Goal: Task Accomplishment & Management: Manage account settings

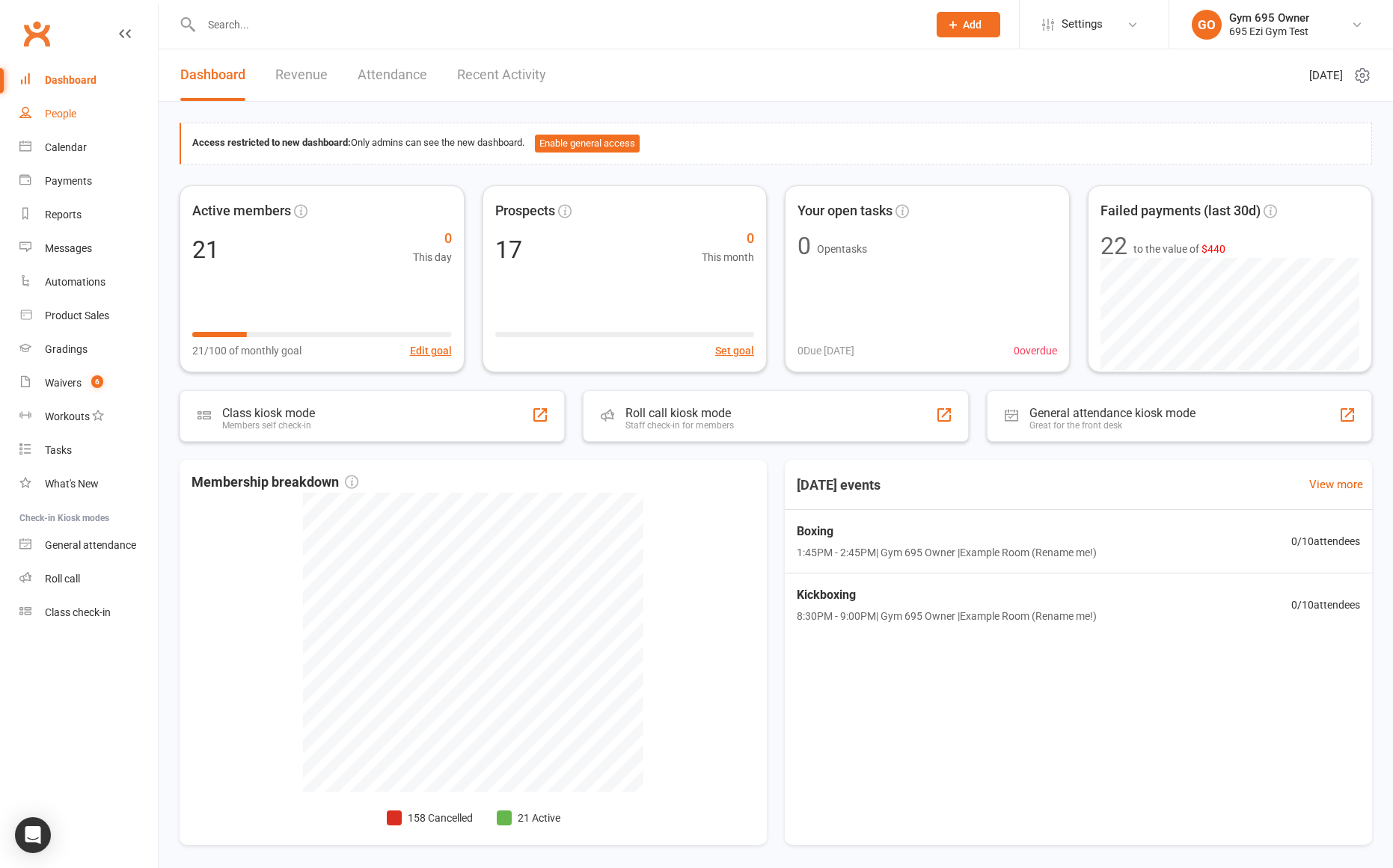
click at [70, 108] on div "People" at bounding box center [61, 113] width 31 height 12
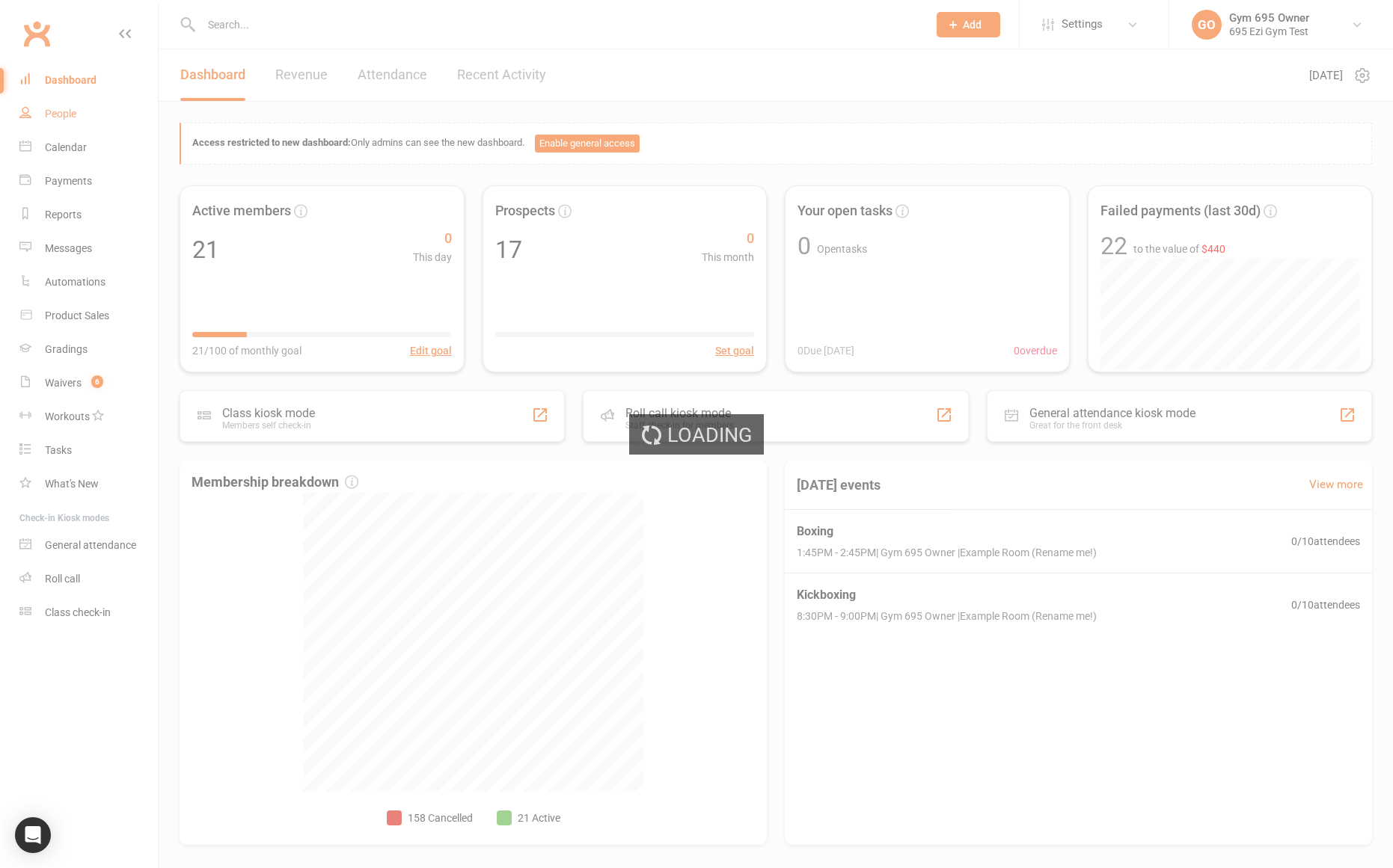
select select "100"
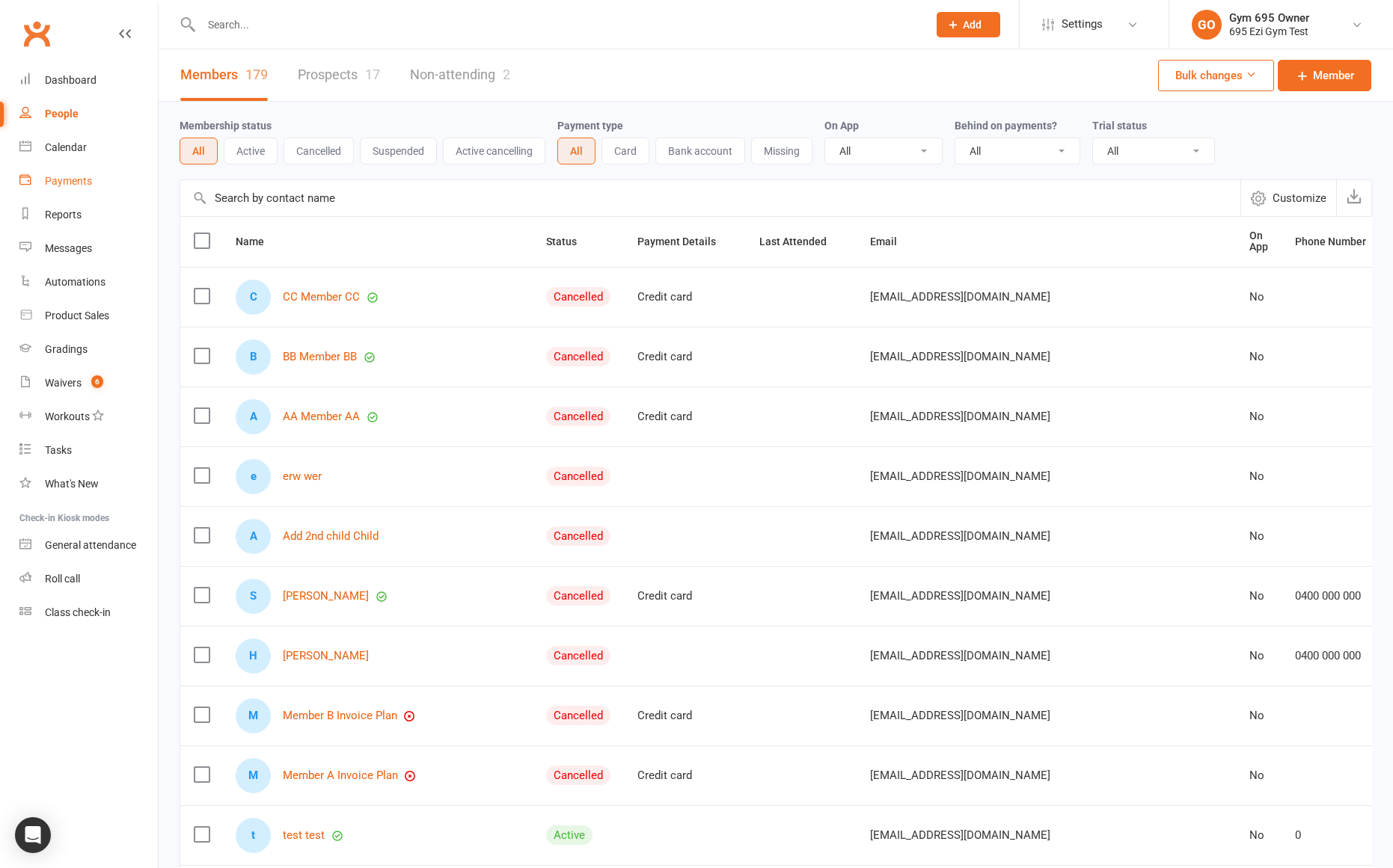
click at [51, 189] on link "Payments" at bounding box center [89, 181] width 139 height 34
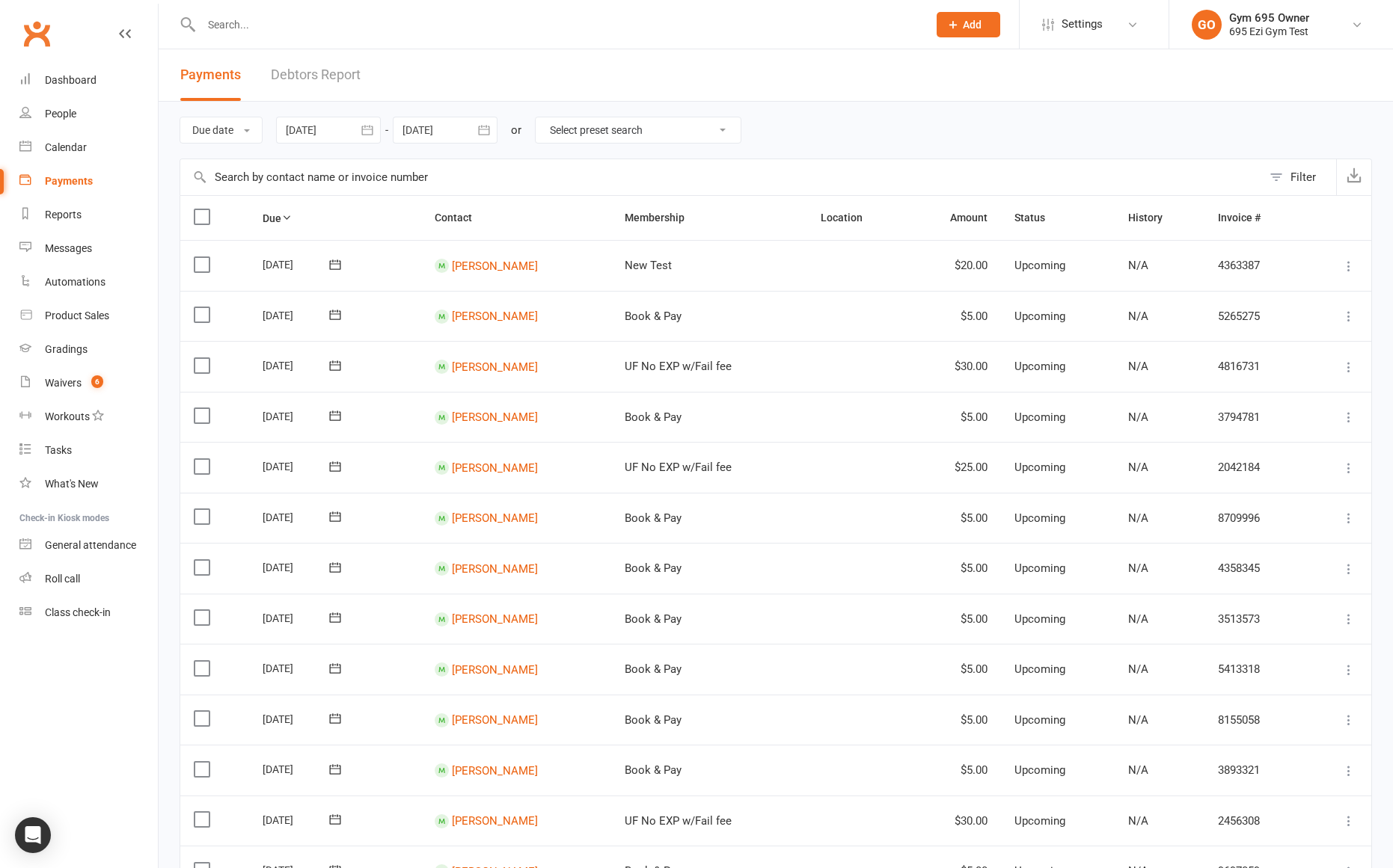
click at [424, 138] on div at bounding box center [445, 130] width 104 height 27
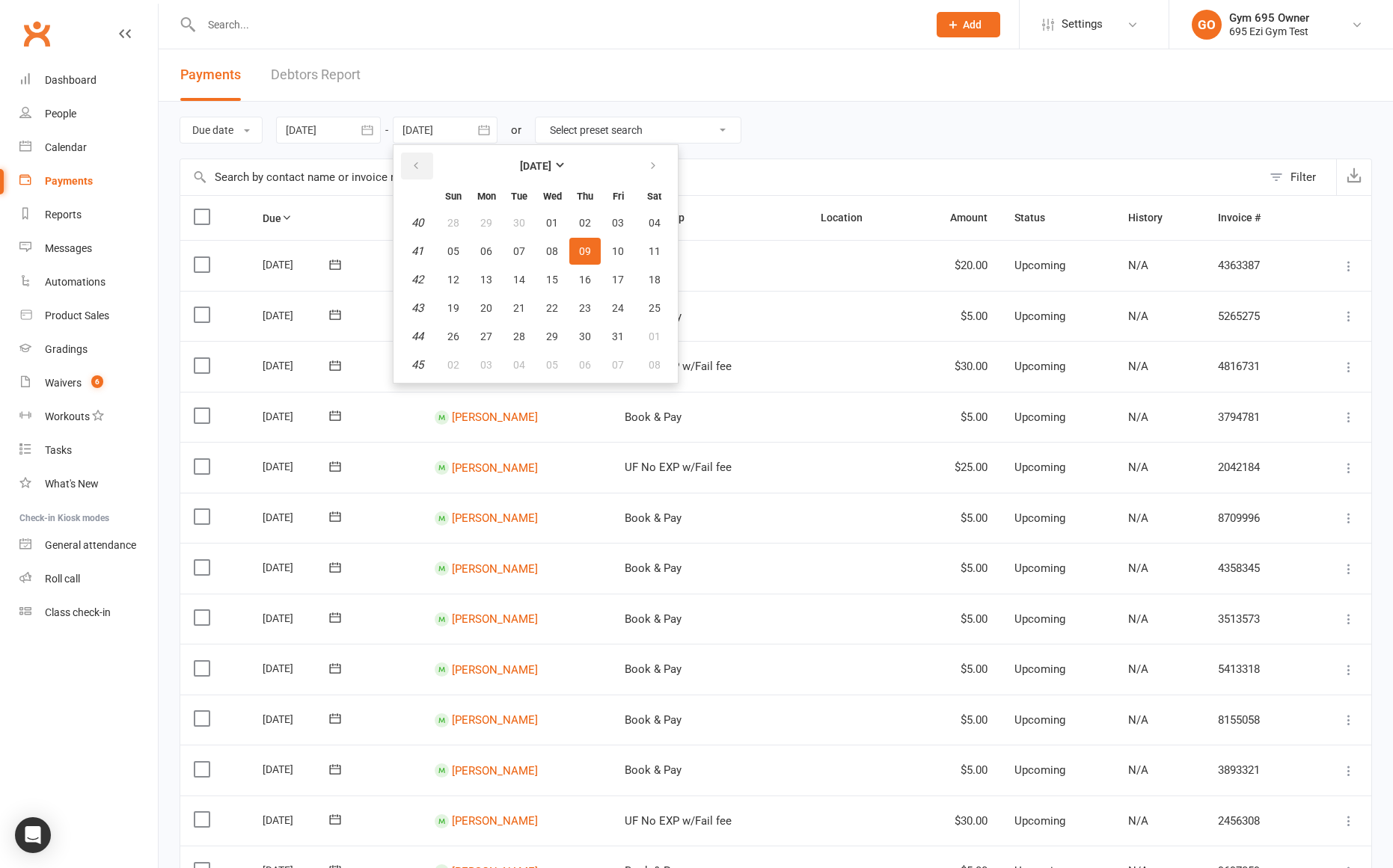
click at [420, 156] on button "button" at bounding box center [417, 166] width 32 height 27
click at [589, 241] on button "11" at bounding box center [585, 251] width 31 height 27
type input "[DATE]"
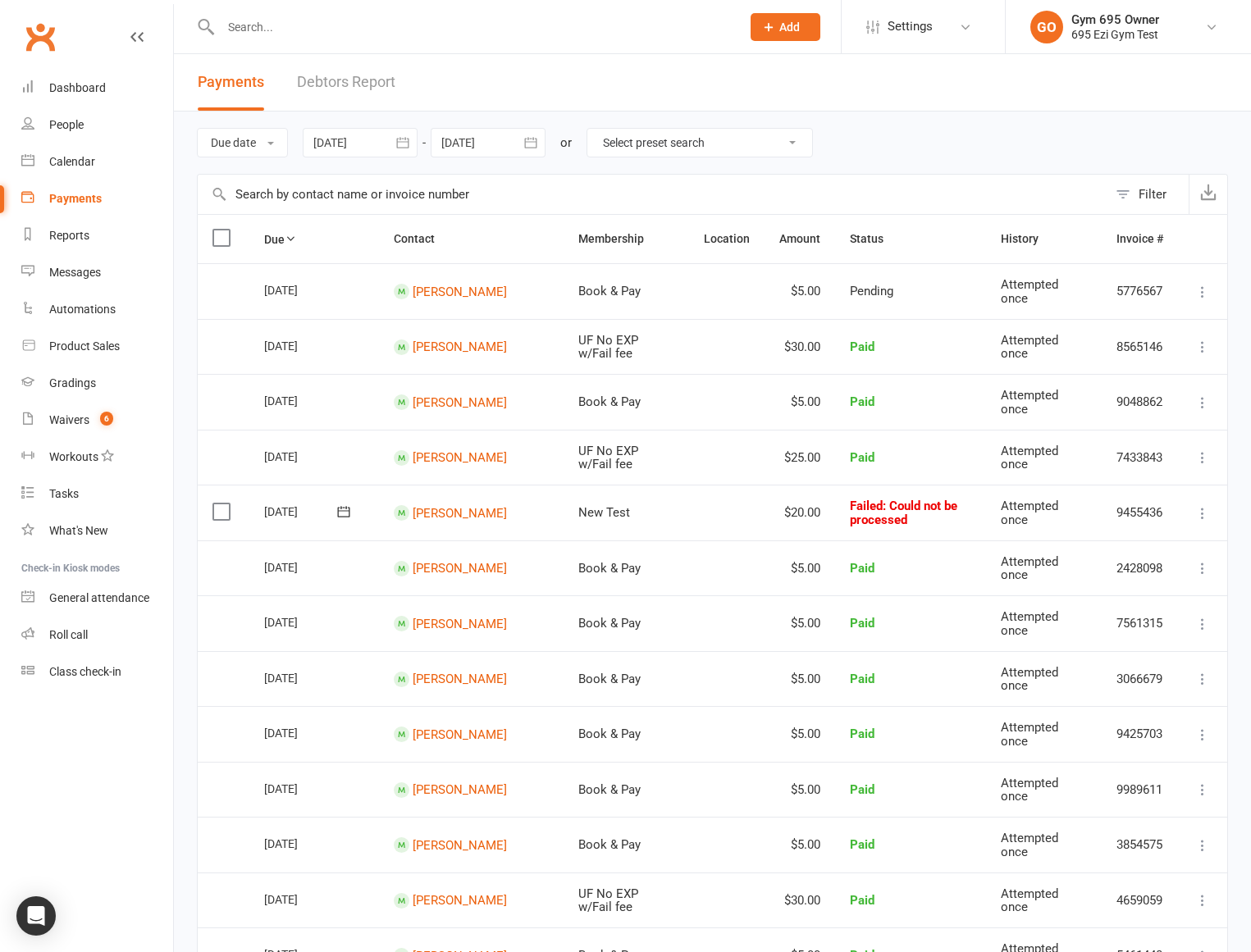
drag, startPoint x: 277, startPoint y: 303, endPoint x: 341, endPoint y: 297, distance: 64.3
click at [285, 303] on td "[DATE]" at bounding box center [314, 291] width 130 height 56
click at [430, 291] on link "Amy Jones" at bounding box center [460, 291] width 94 height 15
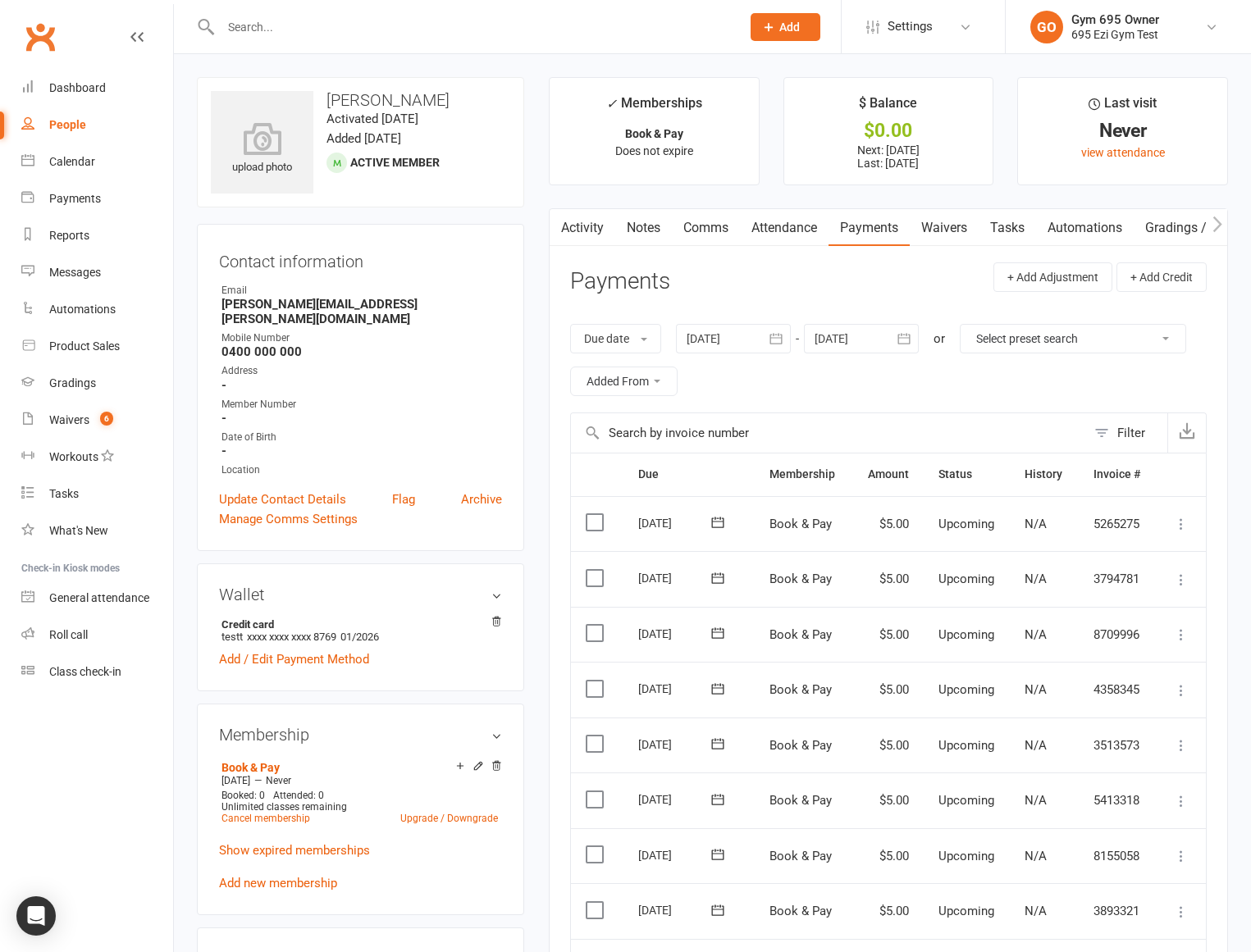
scroll to position [250, 0]
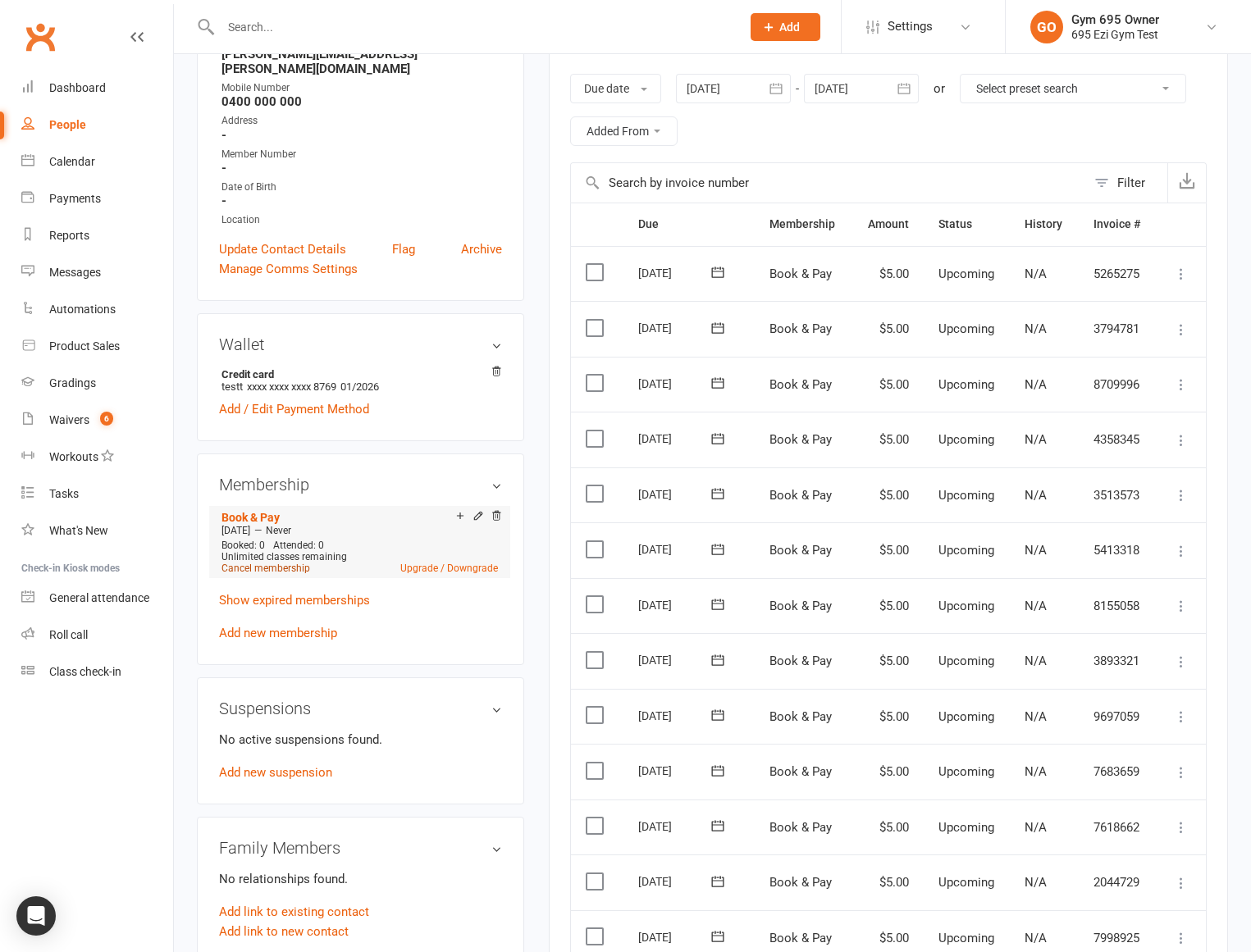
click at [285, 562] on link "Cancel membership" at bounding box center [266, 567] width 89 height 11
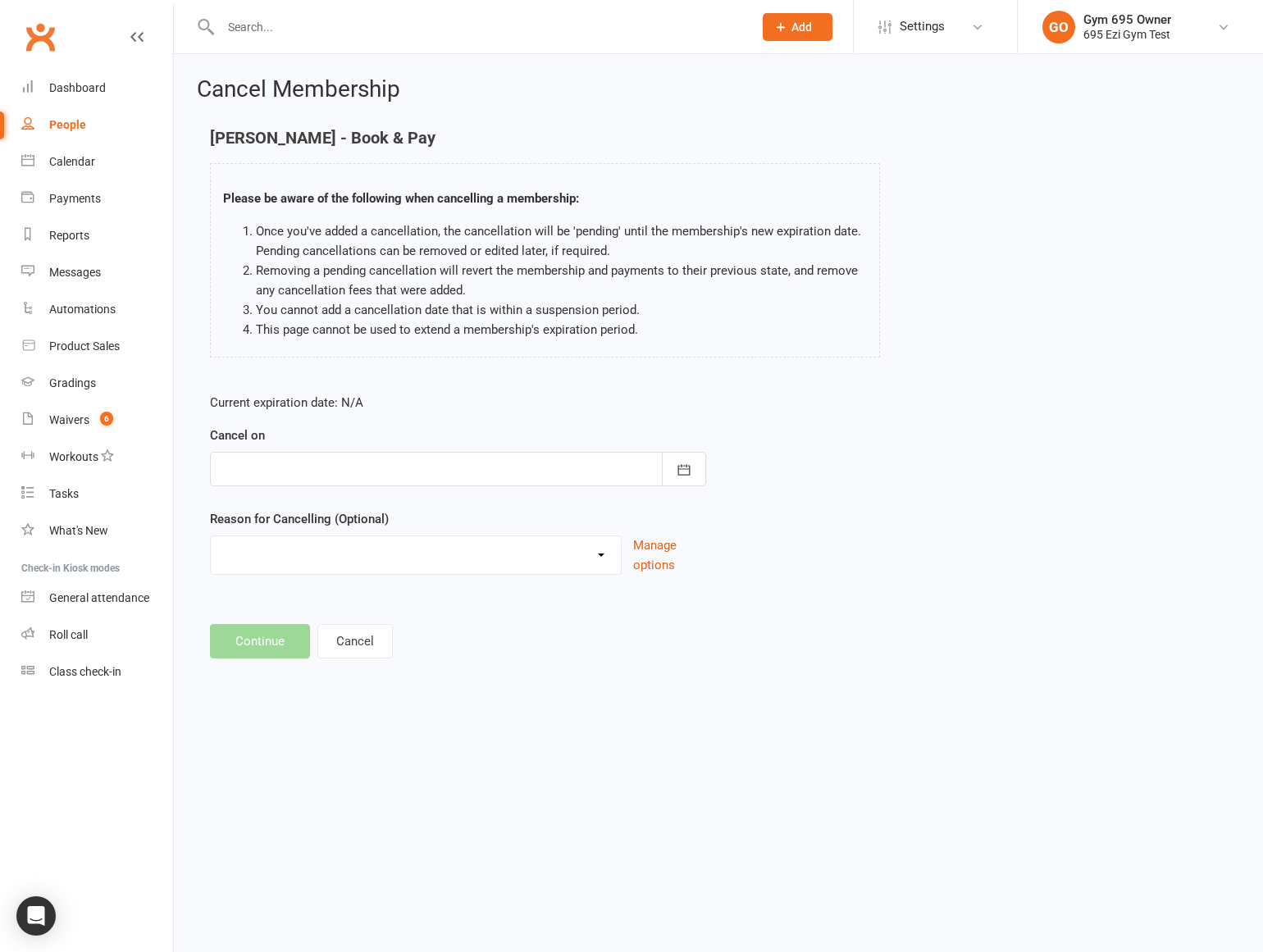
click at [312, 471] on div at bounding box center [458, 469] width 496 height 34
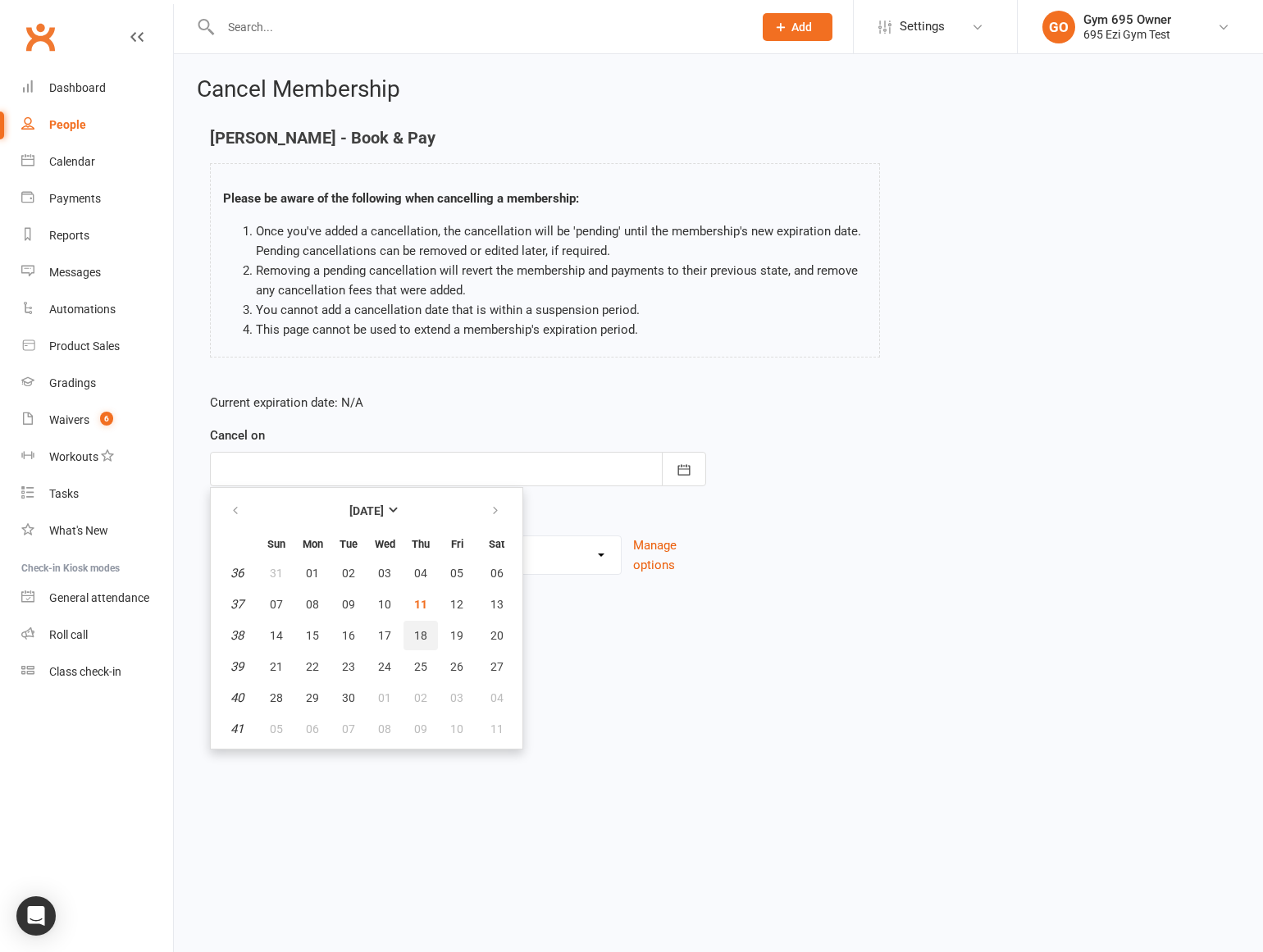
click at [428, 631] on button "18" at bounding box center [420, 636] width 34 height 30
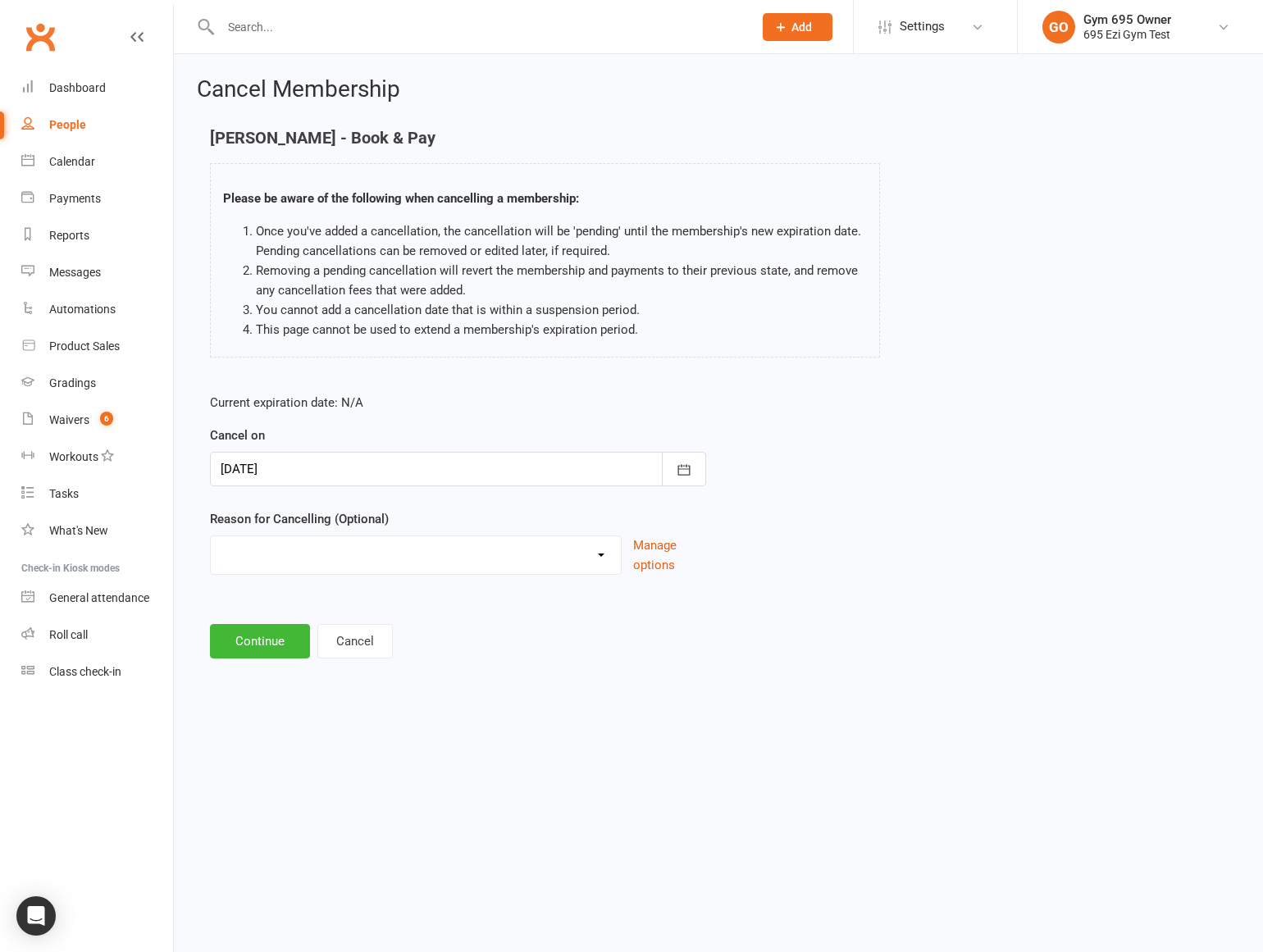
click at [348, 467] on div at bounding box center [458, 469] width 496 height 34
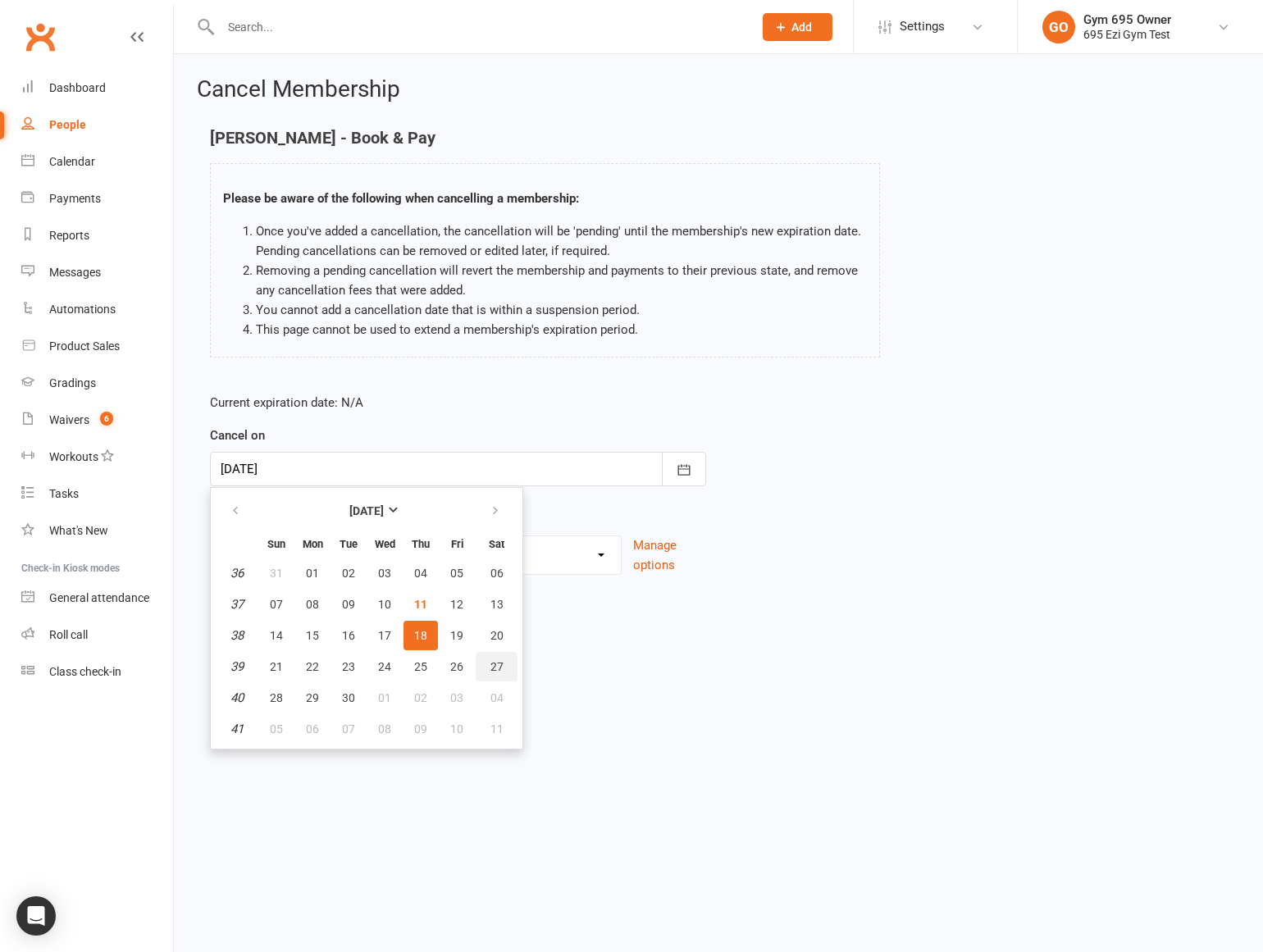
click at [508, 671] on button "27" at bounding box center [496, 667] width 42 height 30
type input "[DATE]"
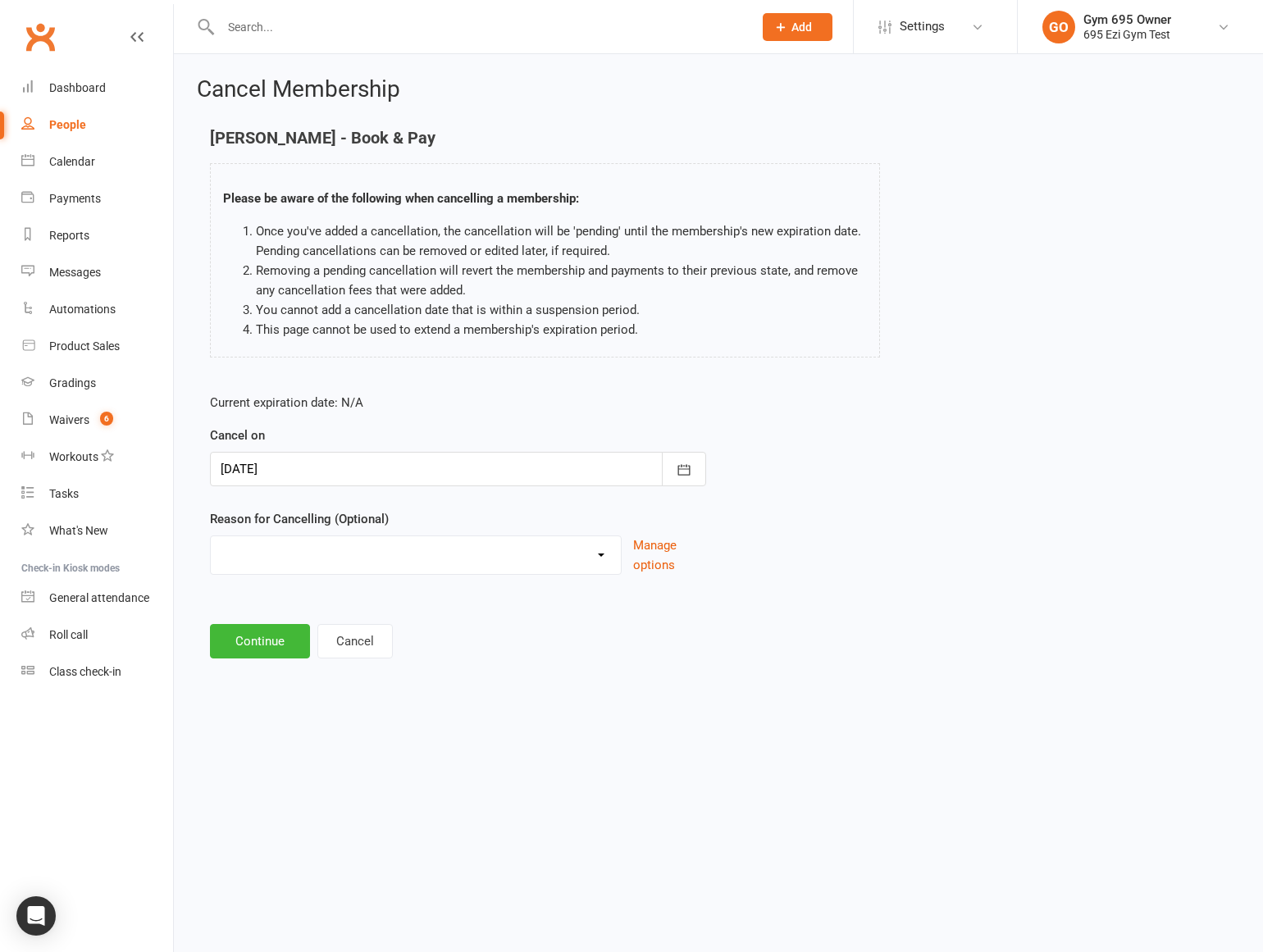
click at [266, 552] on select "Holiday Injury Other reason" at bounding box center [416, 553] width 410 height 32
select select "1"
click at [211, 537] on select "Holiday Injury Other reason" at bounding box center [416, 553] width 410 height 32
click at [273, 647] on button "Continue" at bounding box center [260, 641] width 100 height 34
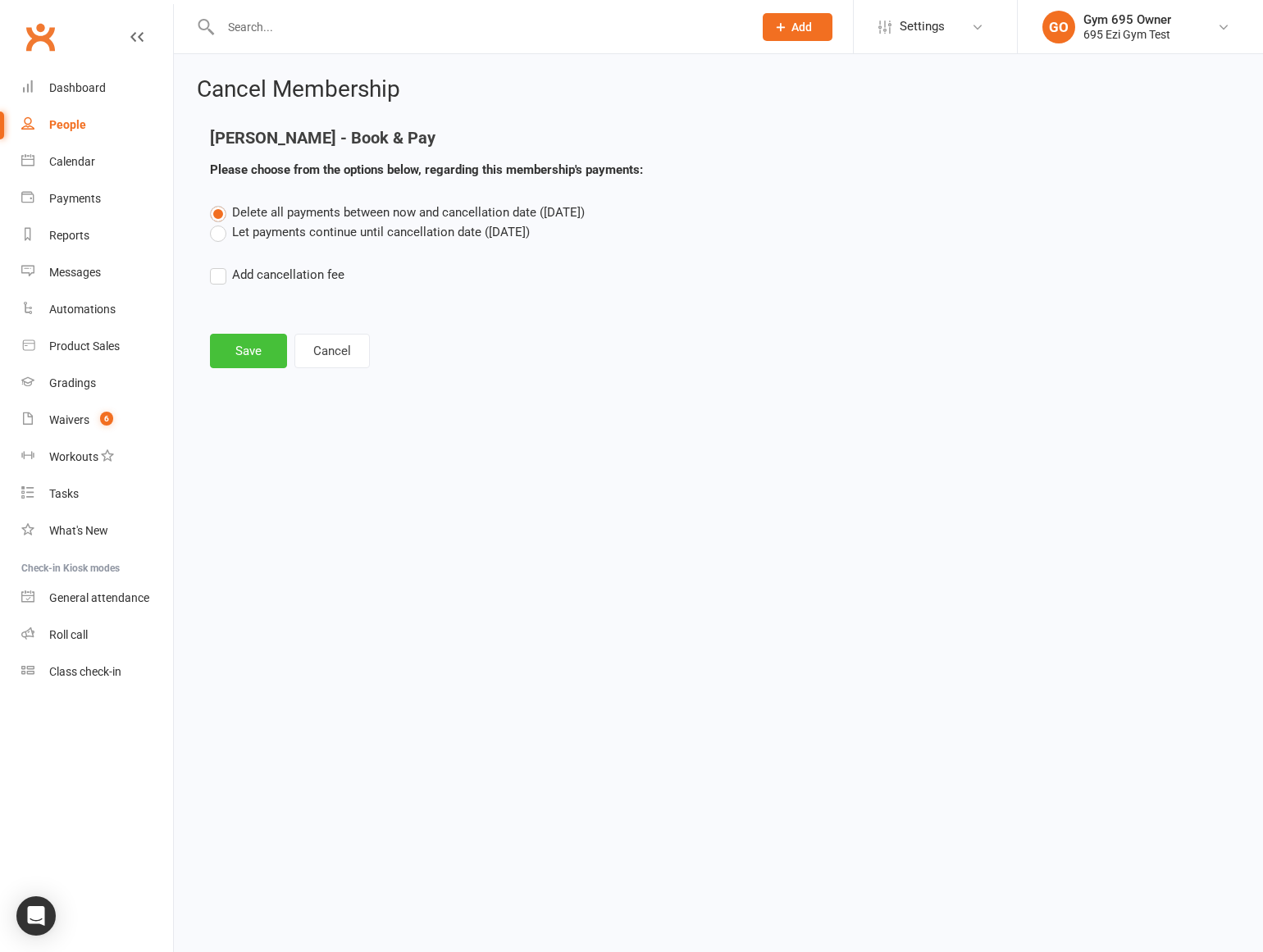
click at [237, 354] on button "Save" at bounding box center [249, 351] width 77 height 34
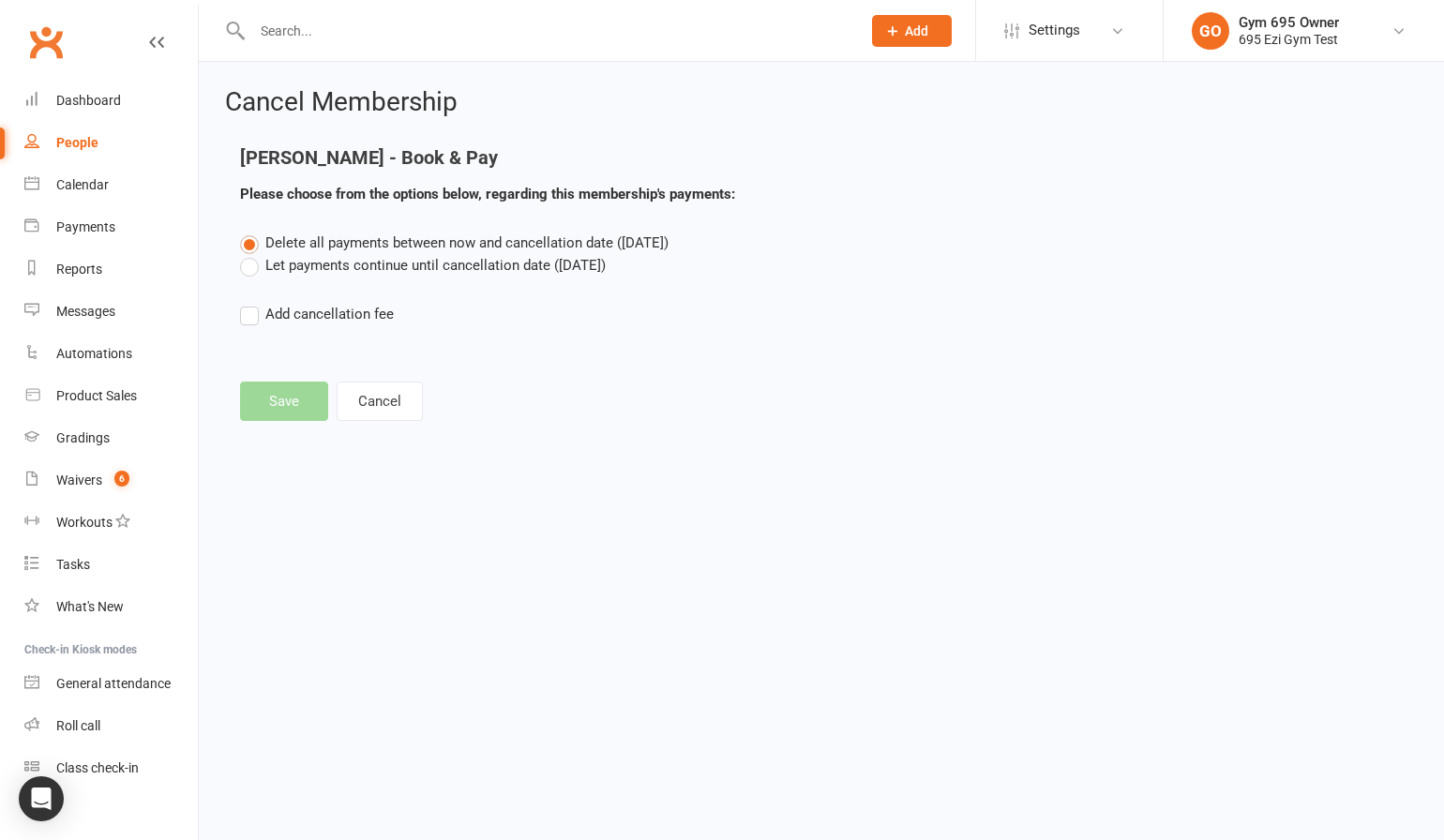
click at [683, 478] on html "Prospect Member Non-attending contact Class / event Appointment Grading event T…" at bounding box center [722, 238] width 1444 height 478
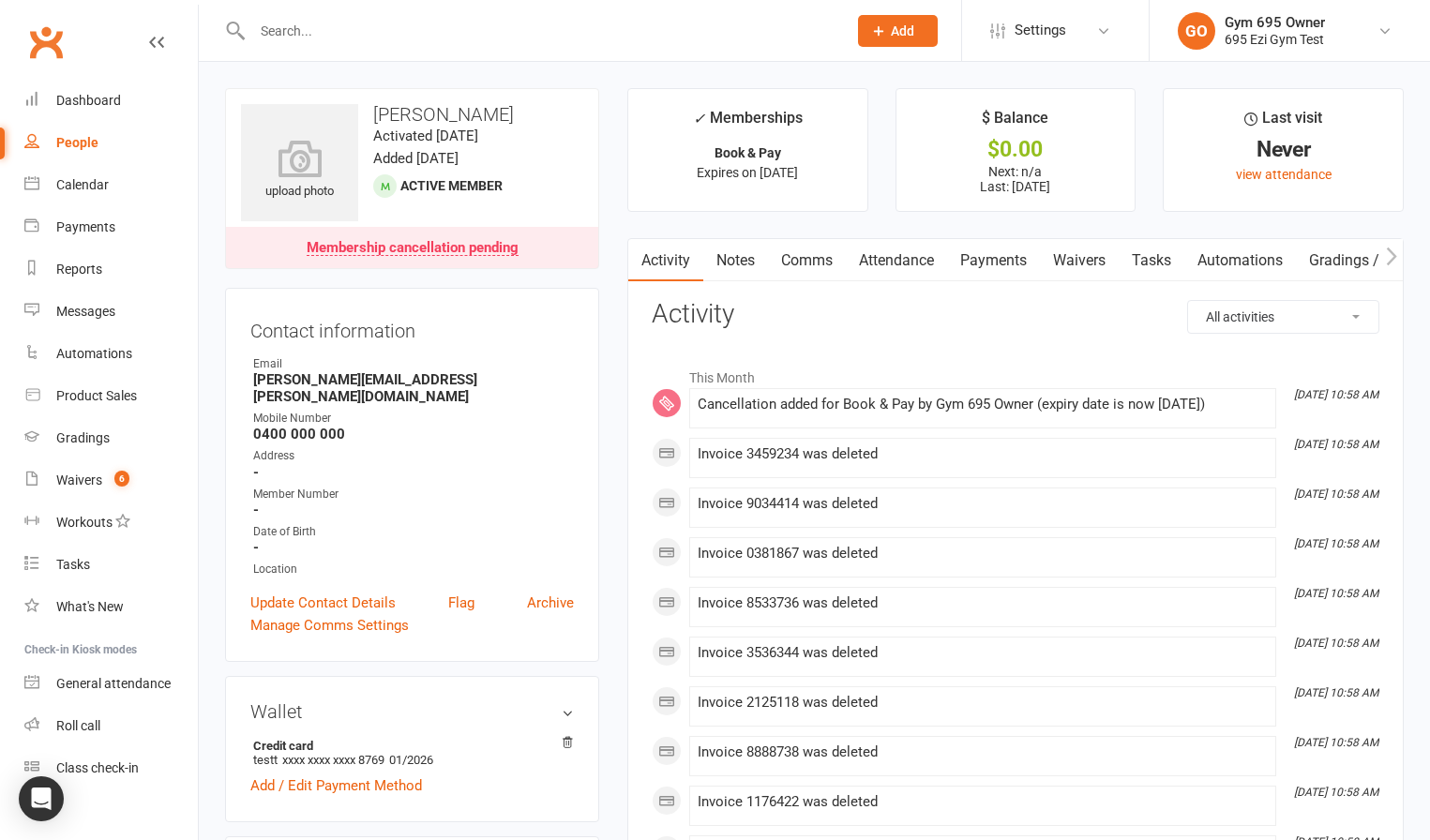
click at [992, 263] on link "Payments" at bounding box center [992, 261] width 93 height 43
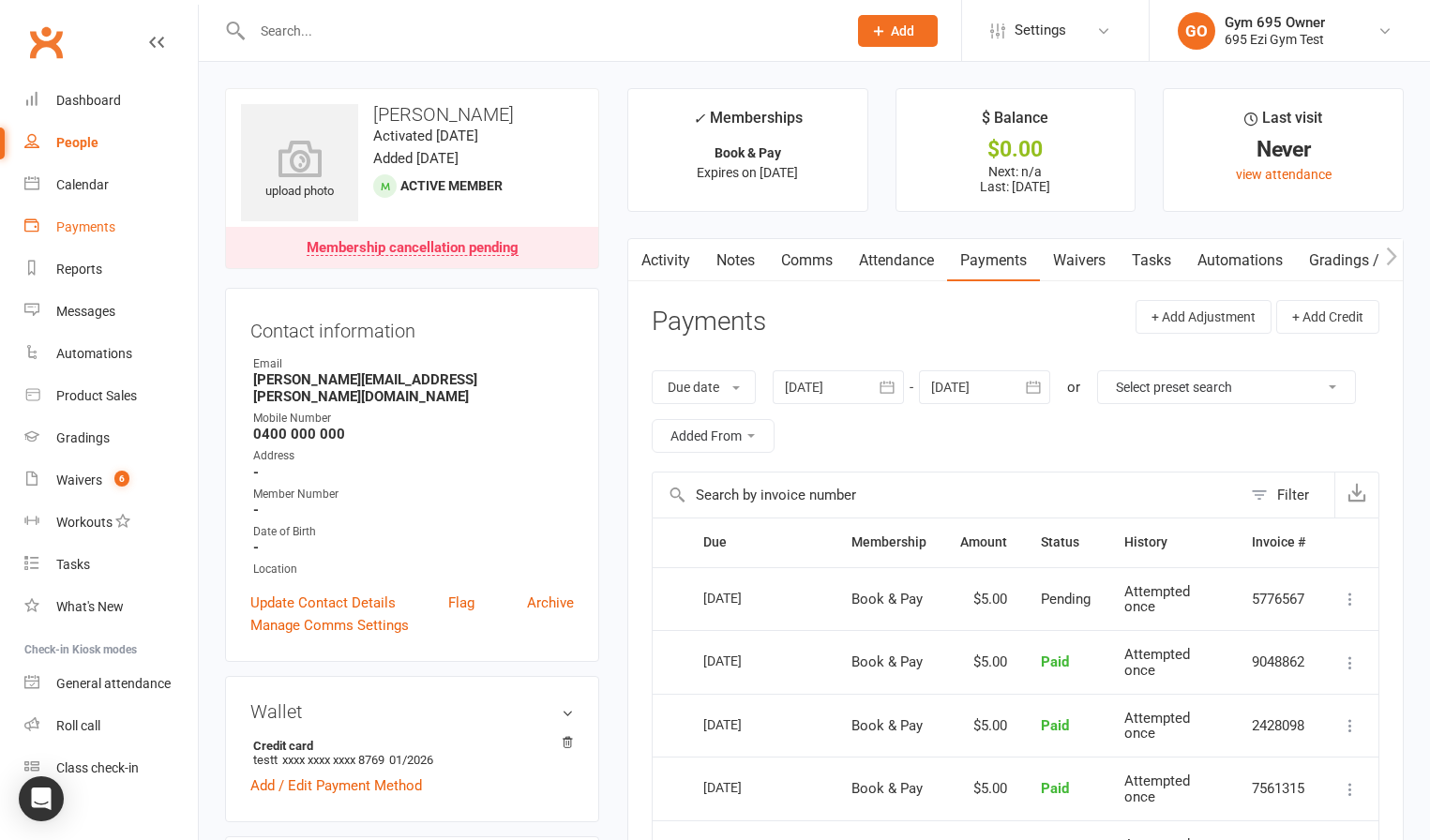
click at [101, 209] on link "Payments" at bounding box center [111, 227] width 174 height 42
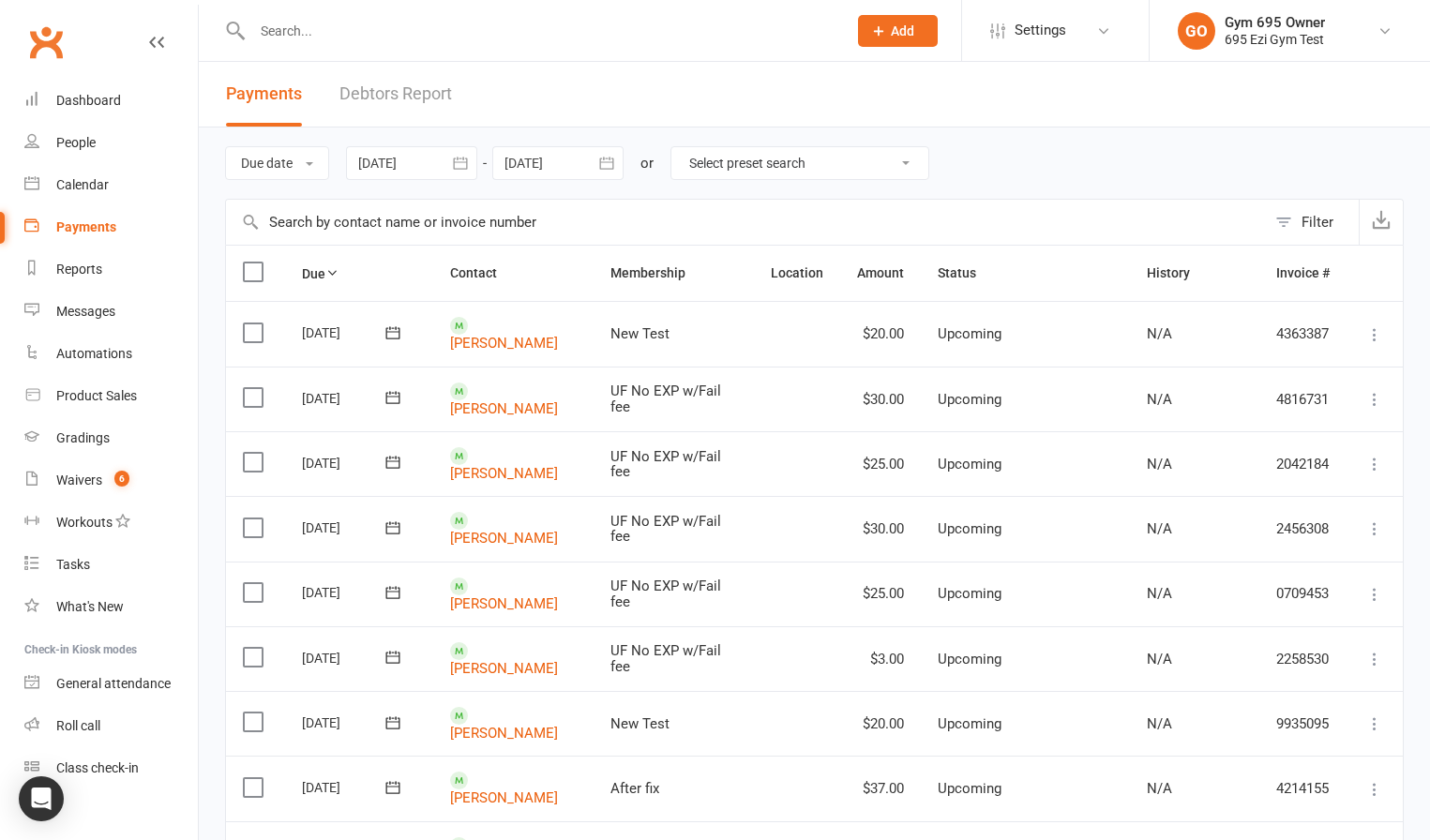
click at [597, 171] on button "button" at bounding box center [607, 163] width 34 height 34
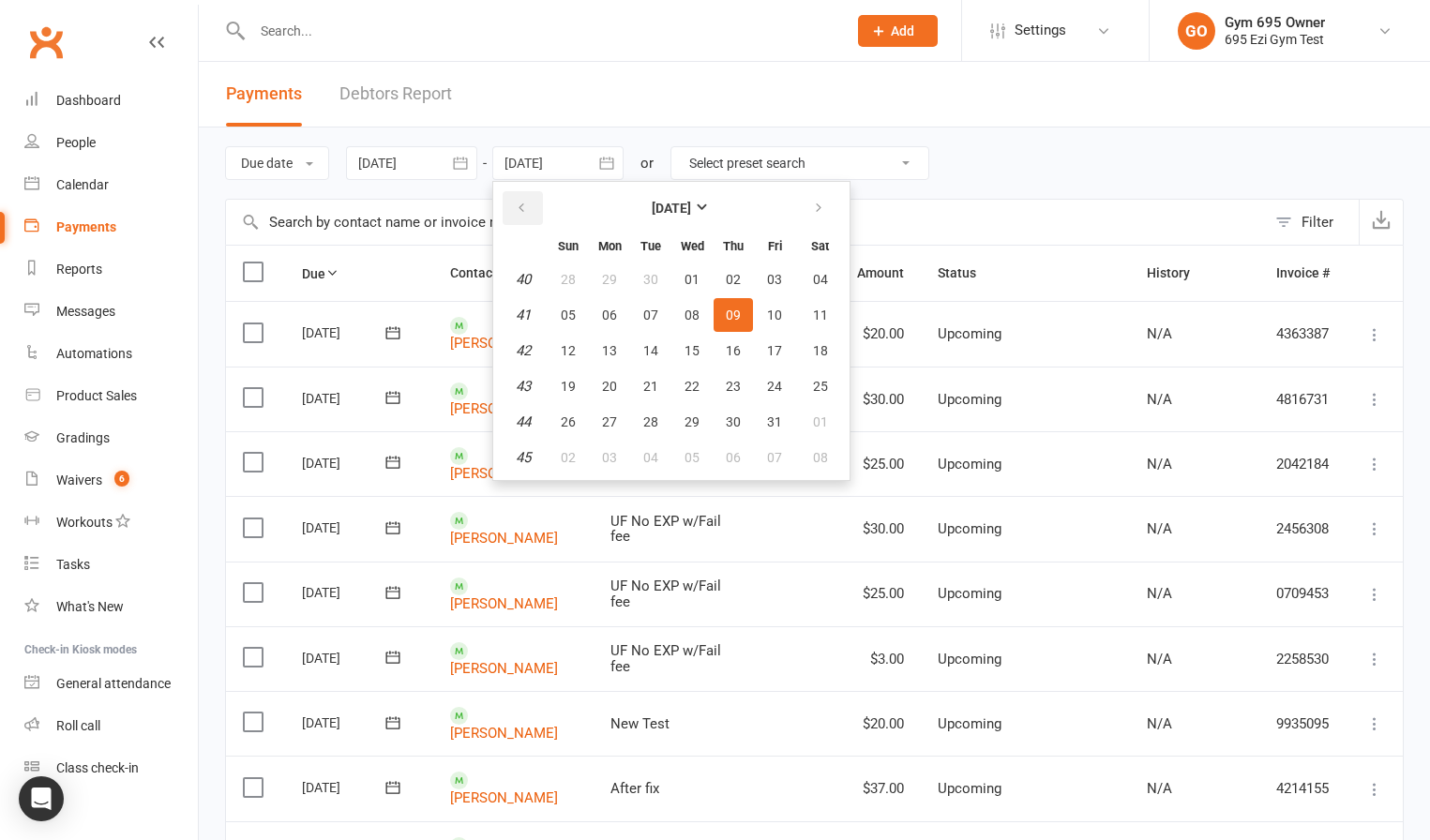
click at [532, 209] on button "button" at bounding box center [523, 208] width 40 height 34
click at [753, 337] on button "18" at bounding box center [733, 351] width 39 height 34
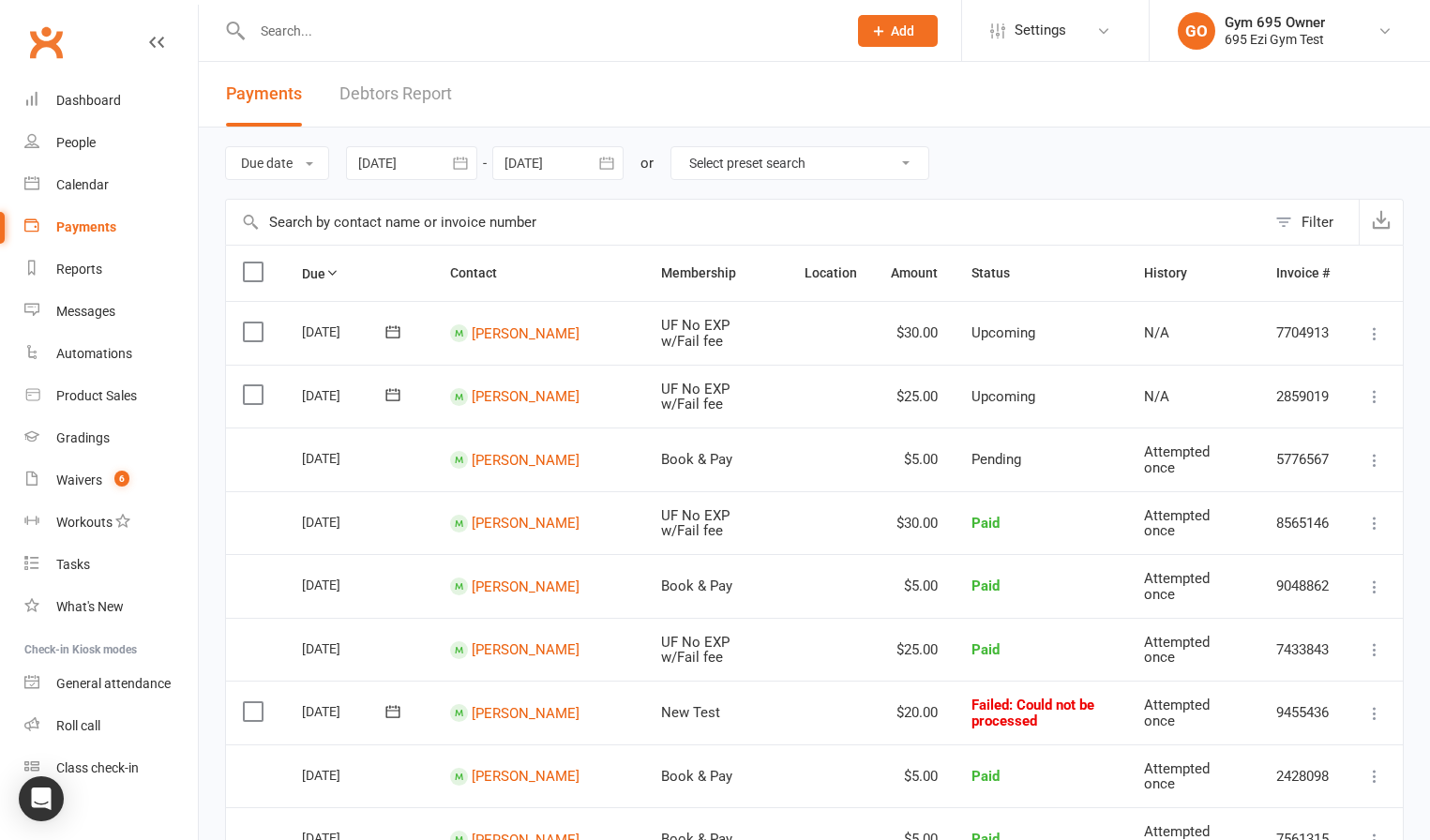
drag, startPoint x: 394, startPoint y: 167, endPoint x: 433, endPoint y: 167, distance: 39.0
click at [395, 167] on div at bounding box center [411, 163] width 131 height 34
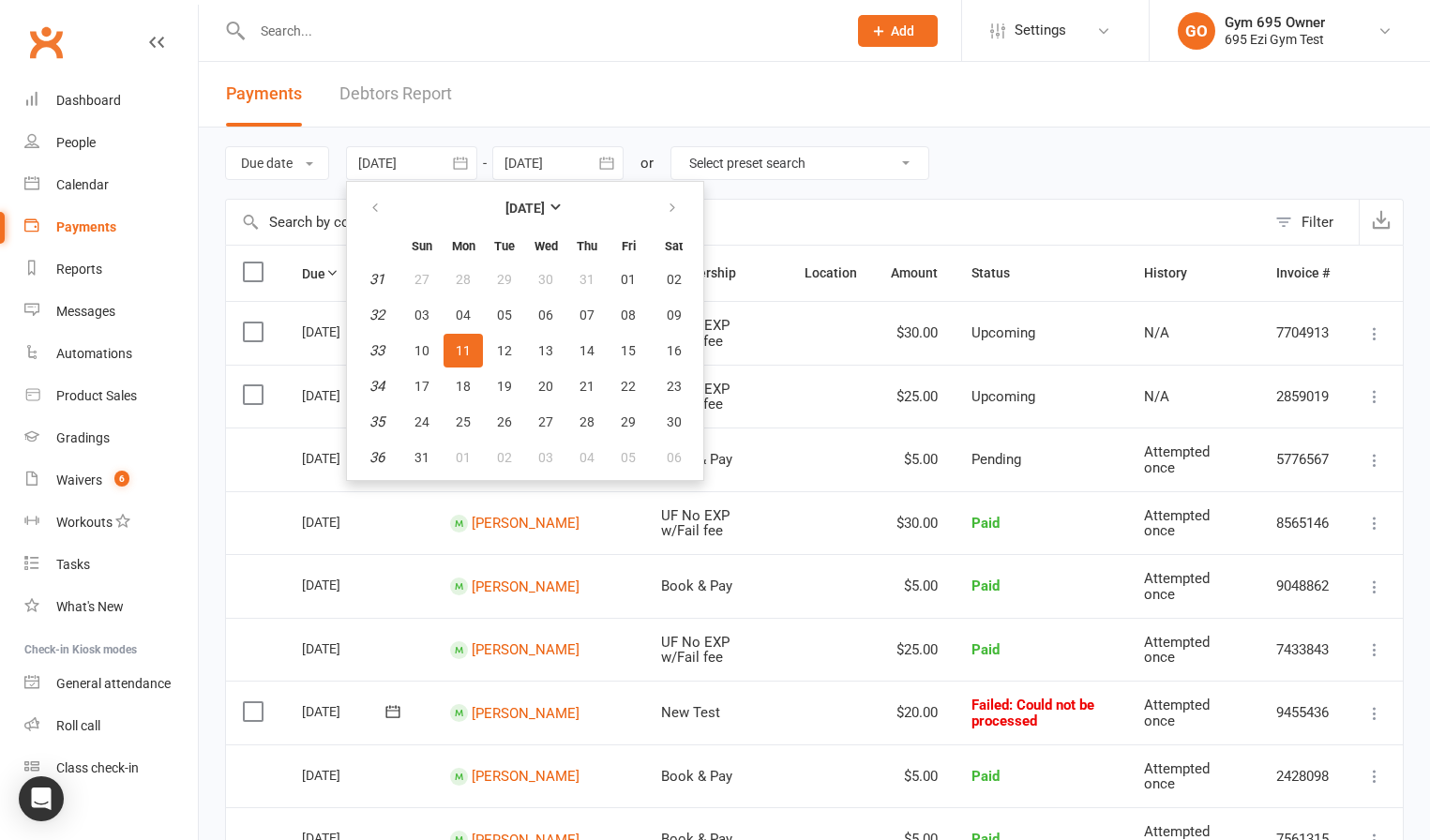
click at [586, 152] on div at bounding box center [558, 163] width 131 height 34
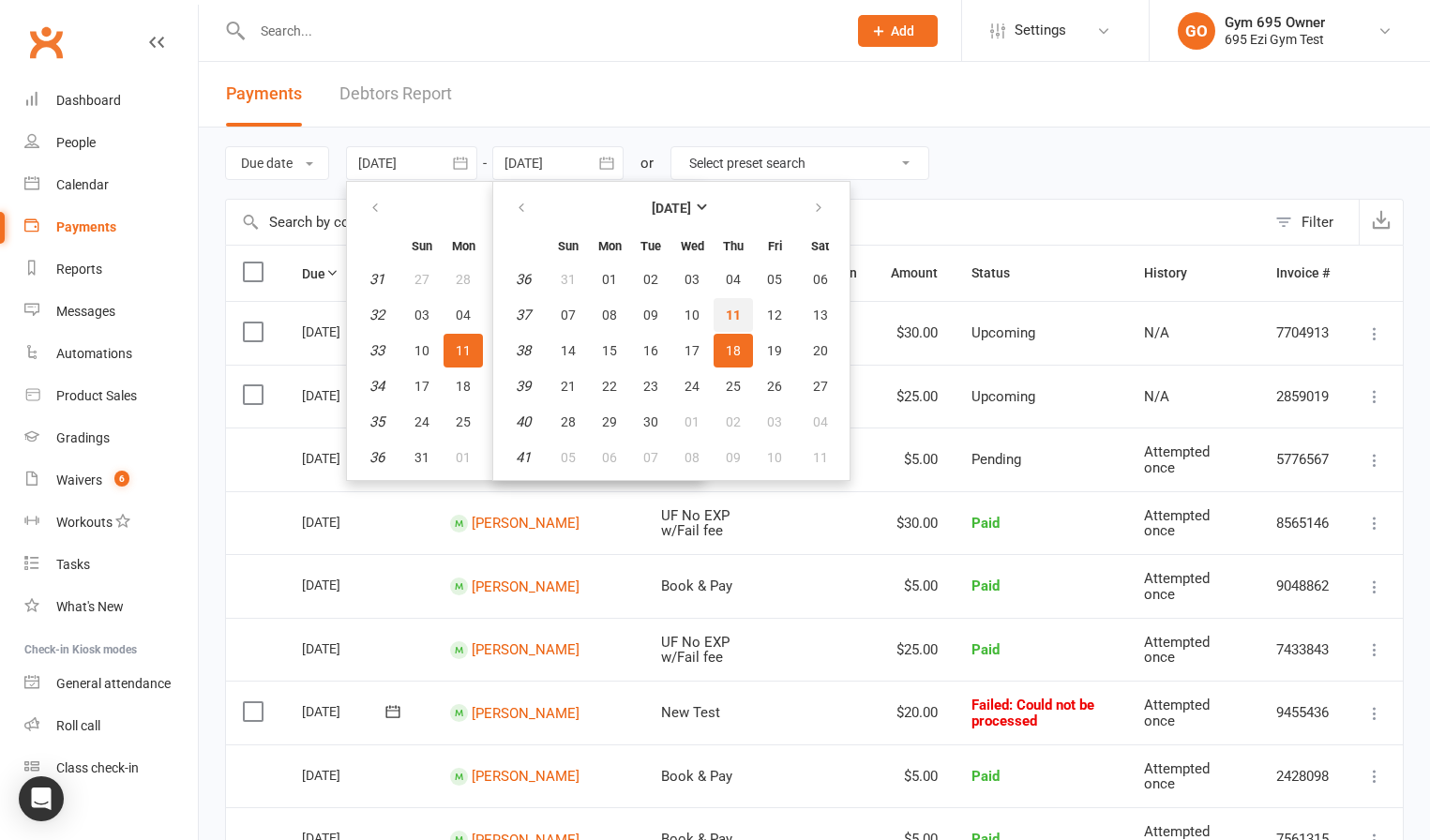
click at [740, 311] on span "11" at bounding box center [733, 315] width 15 height 15
type input "[DATE]"
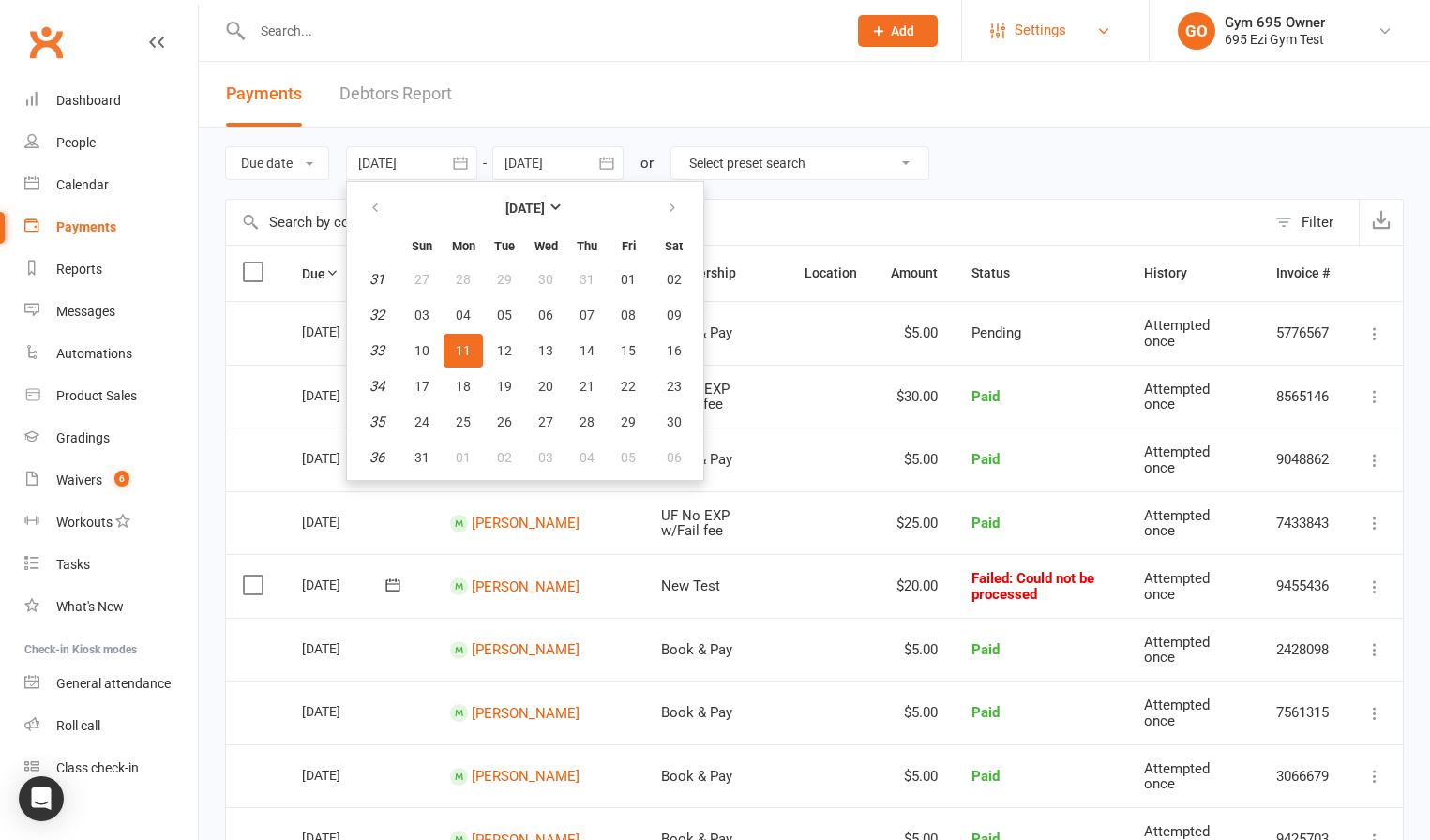
drag, startPoint x: 1111, startPoint y: 1, endPoint x: 1119, endPoint y: 12, distance: 13.6
click at [1111, 1] on li "Settings Membership Plans Event Templates Appointment Types Mobile App Website …" at bounding box center [1055, 30] width 188 height 61
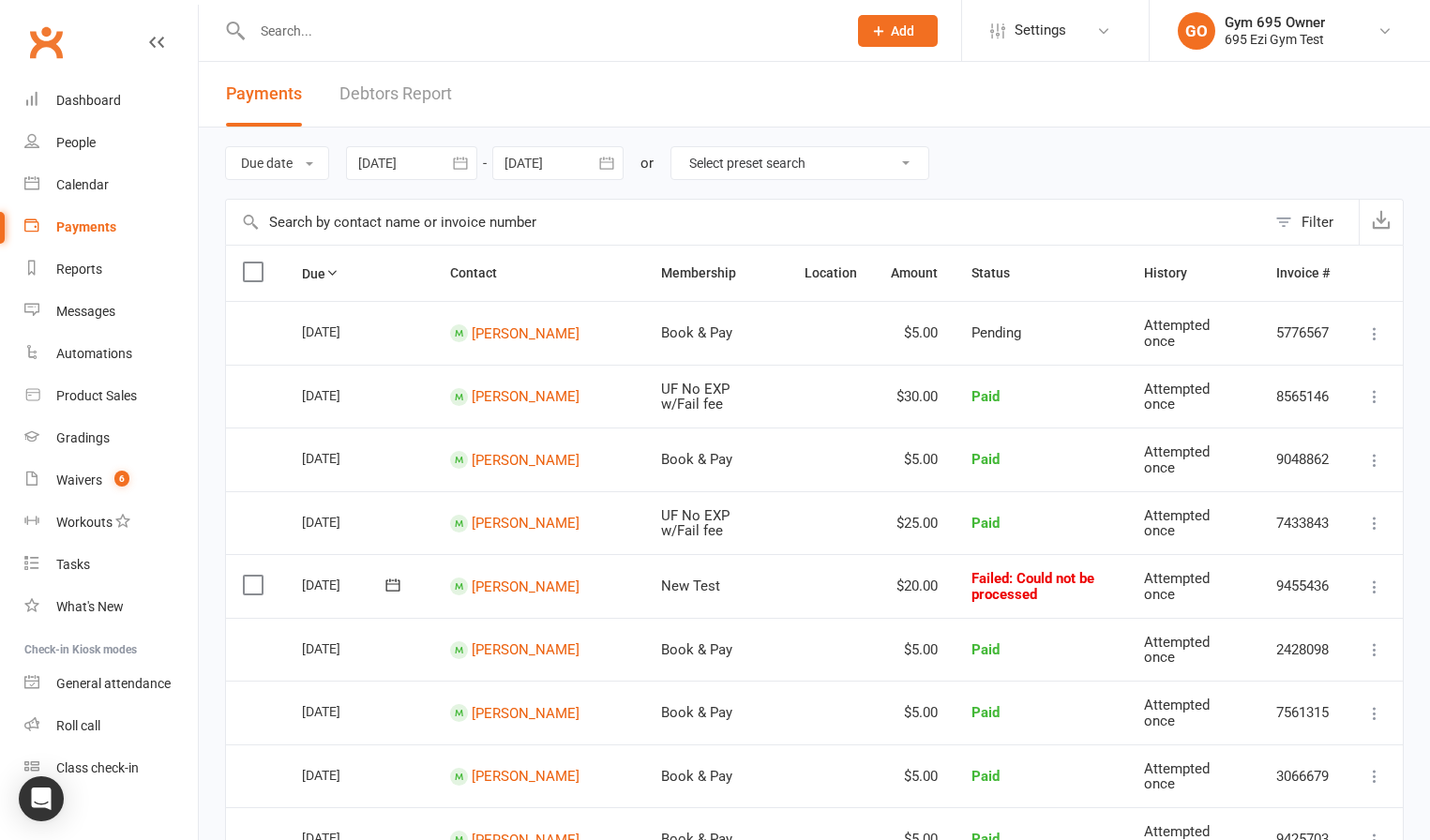
click at [107, 211] on link "Payments" at bounding box center [111, 227] width 174 height 42
click at [92, 146] on div "People" at bounding box center [76, 142] width 39 height 15
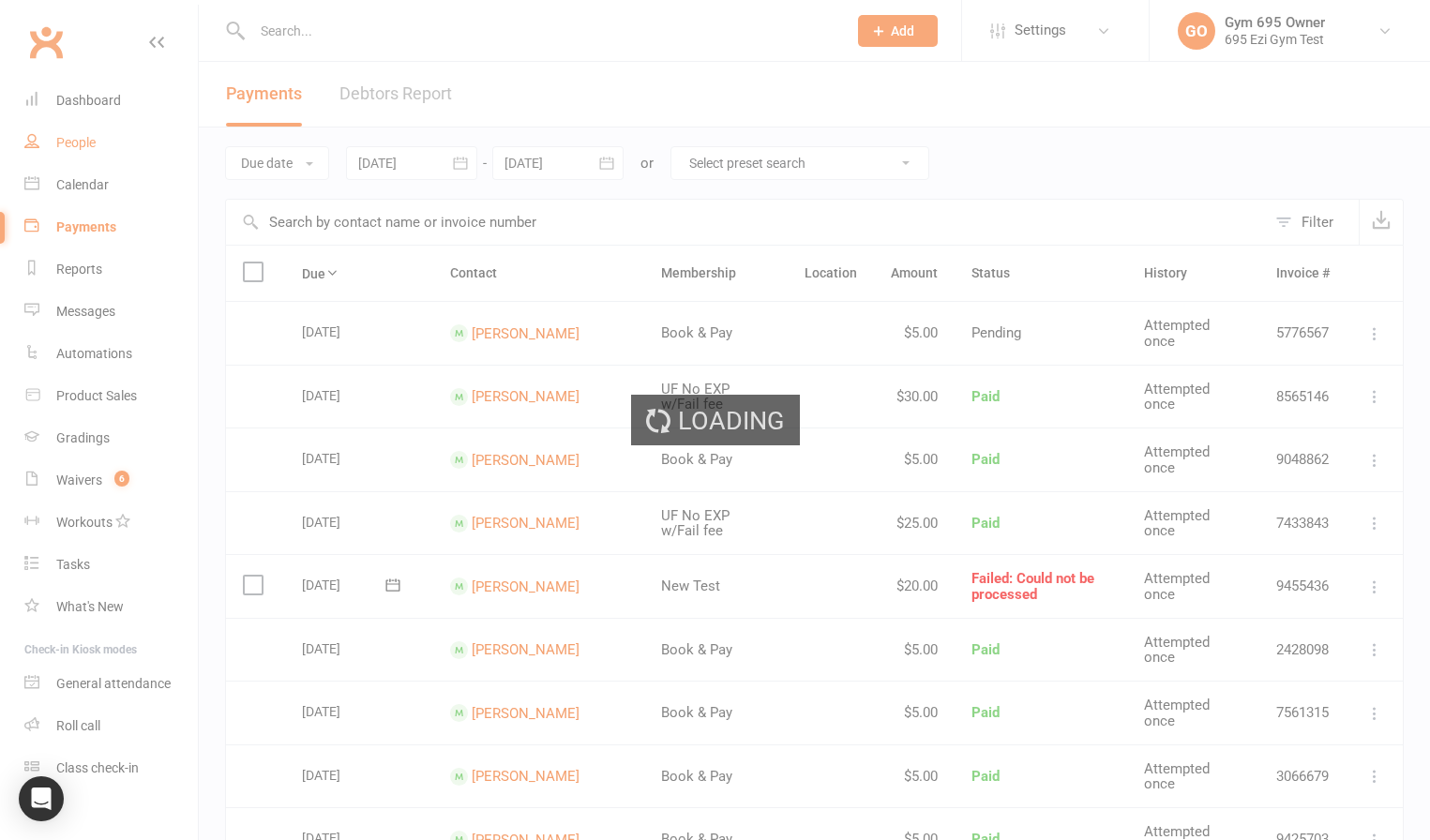
select select "100"
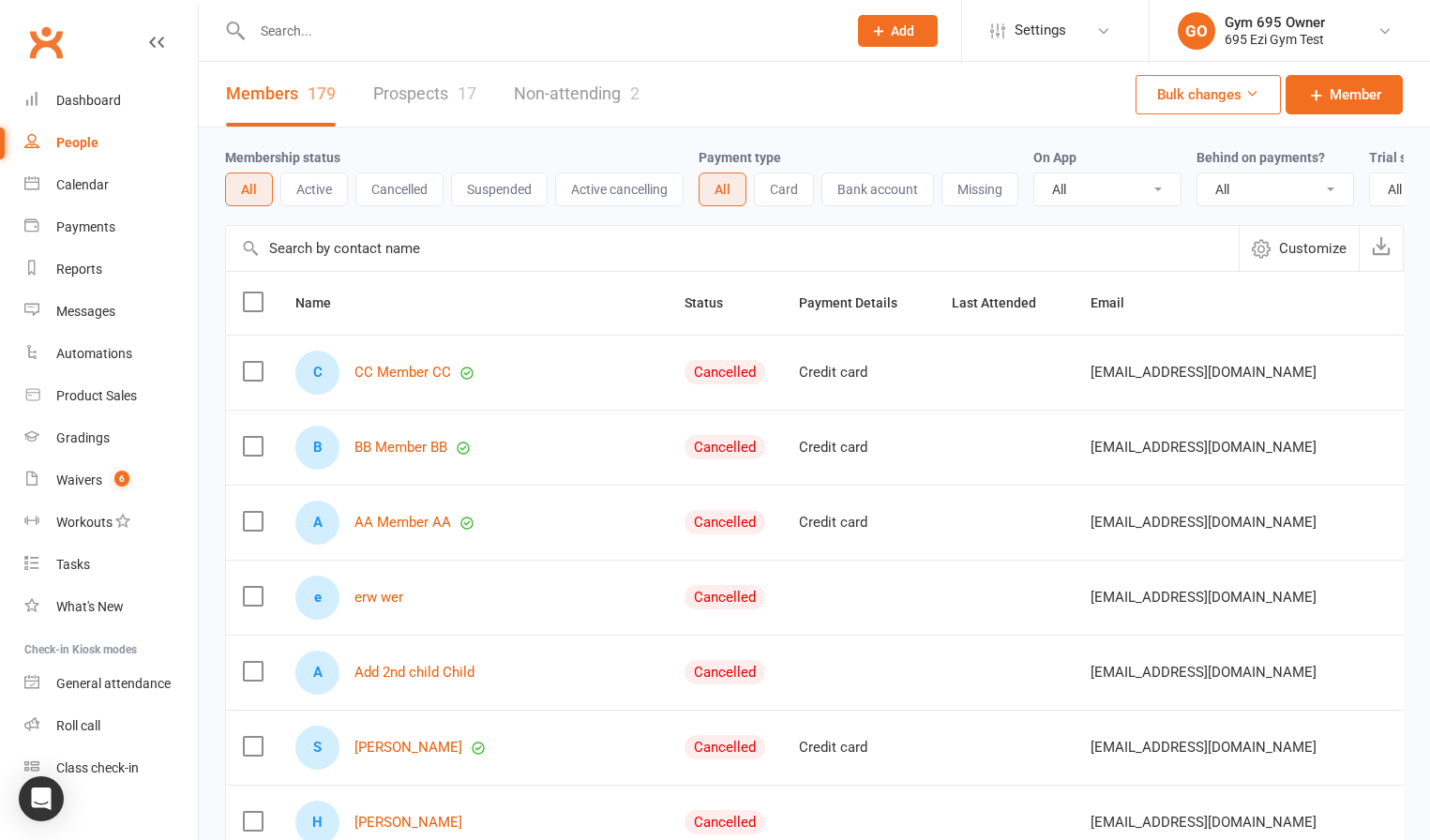
click at [402, 181] on button "Cancelled" at bounding box center [400, 189] width 88 height 34
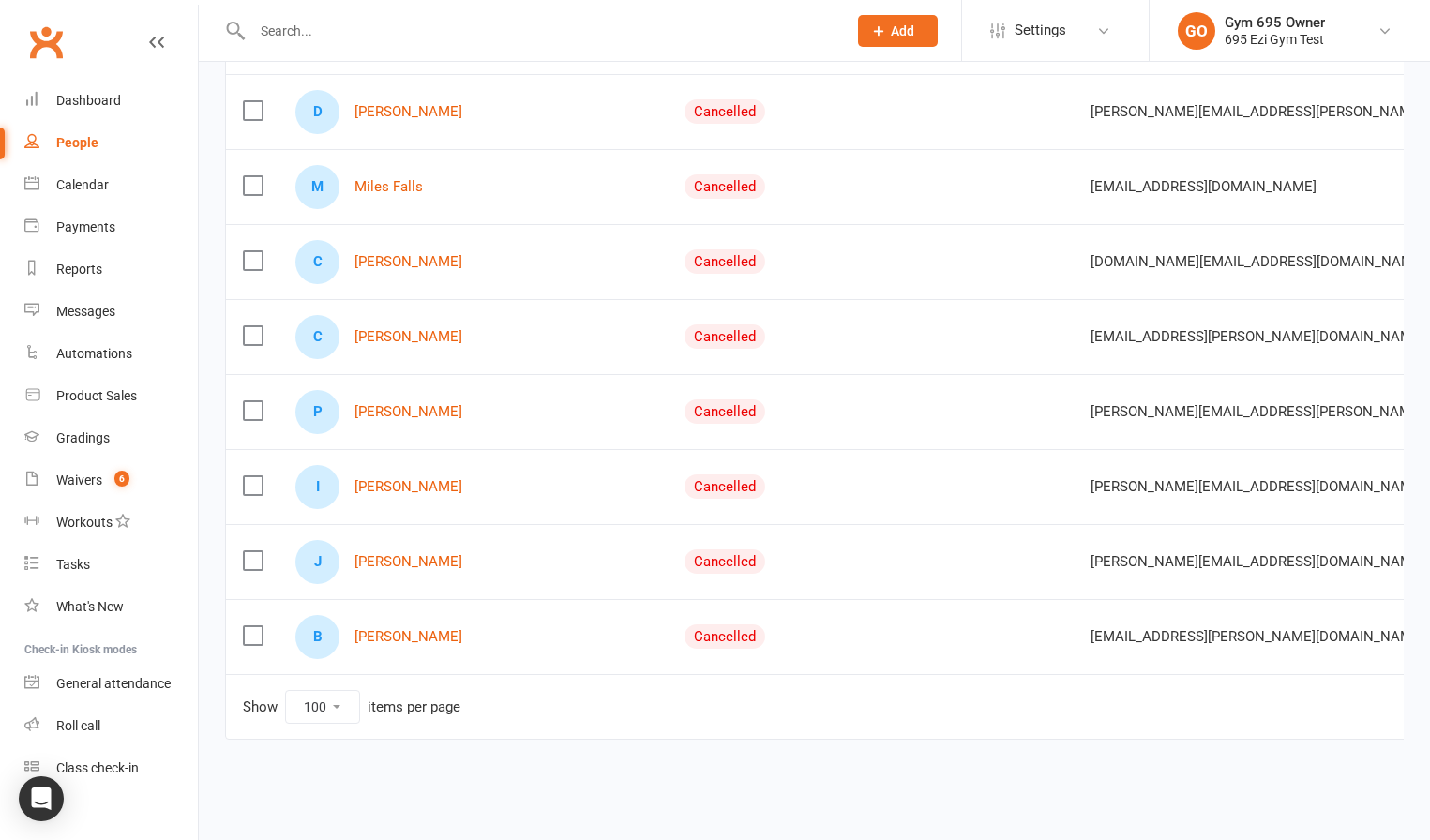
scroll to position [7189, 0]
click at [82, 224] on div "Payments" at bounding box center [86, 227] width 59 height 15
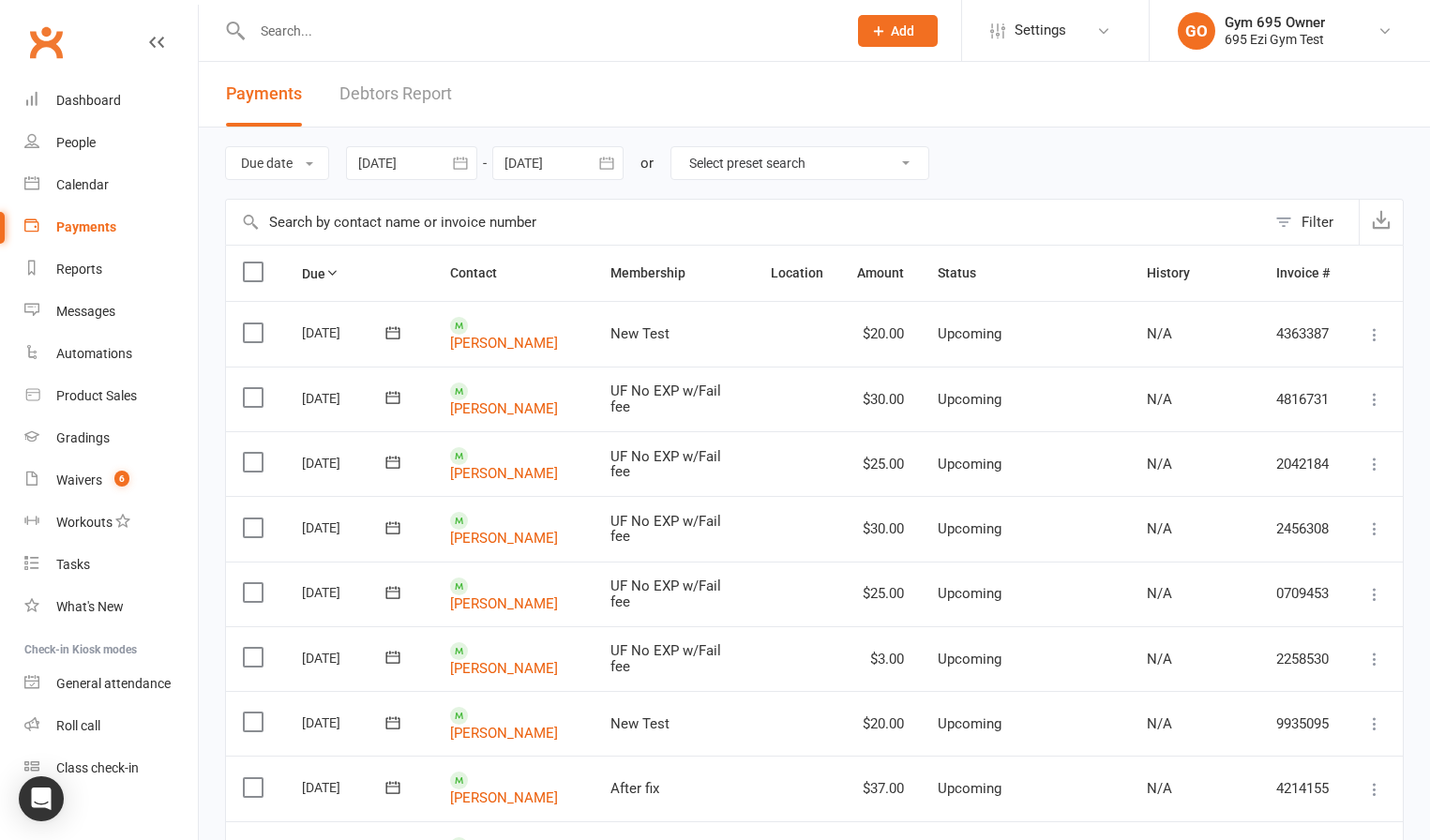
click at [762, 171] on select "Select preset search All failures All skipped payments All pending payments Suc…" at bounding box center [799, 163] width 257 height 32
click at [674, 147] on select "Select preset search All failures All skipped payments All pending payments Suc…" at bounding box center [799, 163] width 257 height 32
click at [765, 168] on select "Select preset search All failures All skipped payments All pending payments Suc…" at bounding box center [799, 163] width 257 height 32
select select "0"
click at [686, 147] on select "Select preset search All failures All skipped payments All pending payments Suc…" at bounding box center [799, 163] width 257 height 32
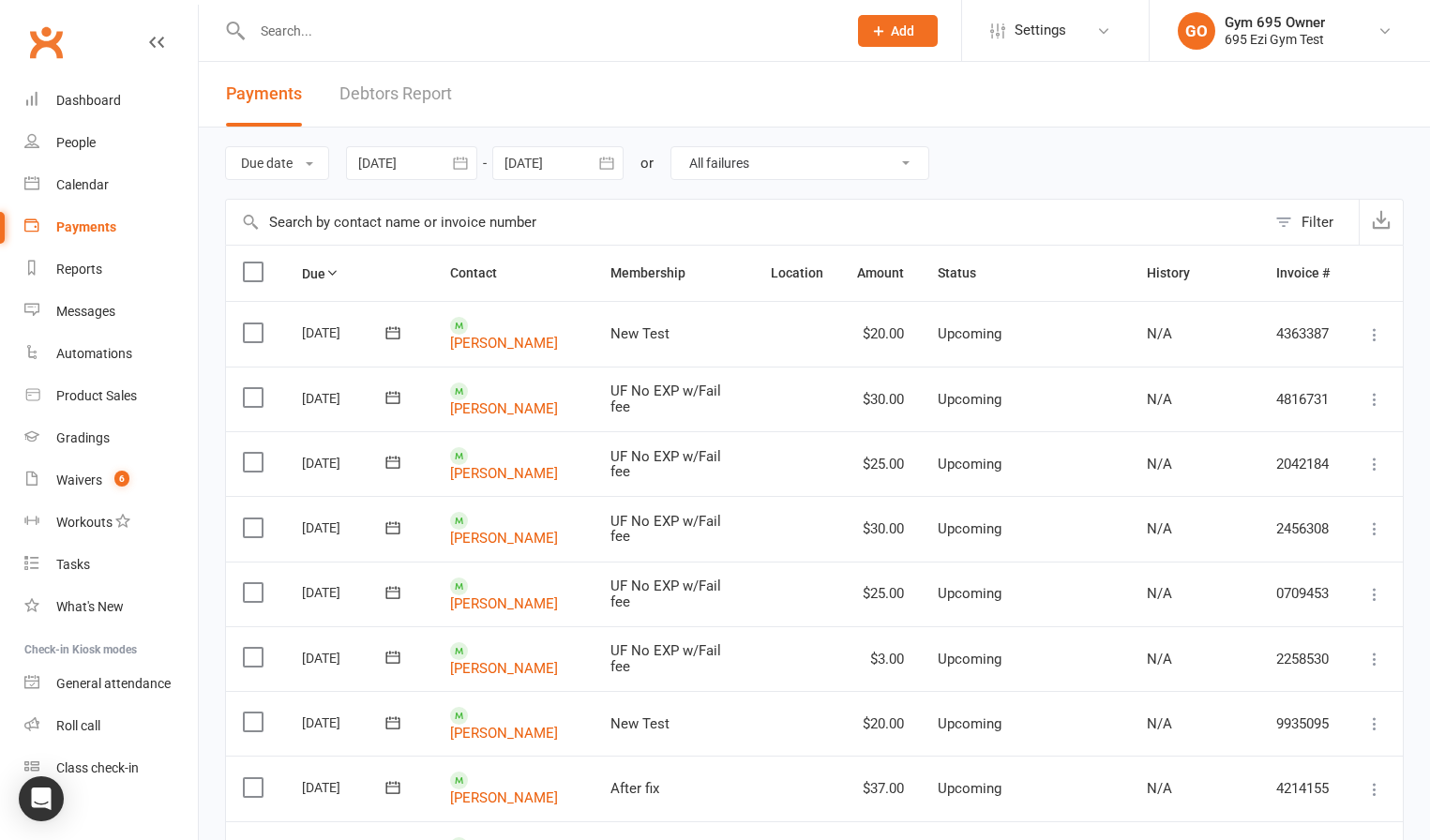
type input "[DATE]"
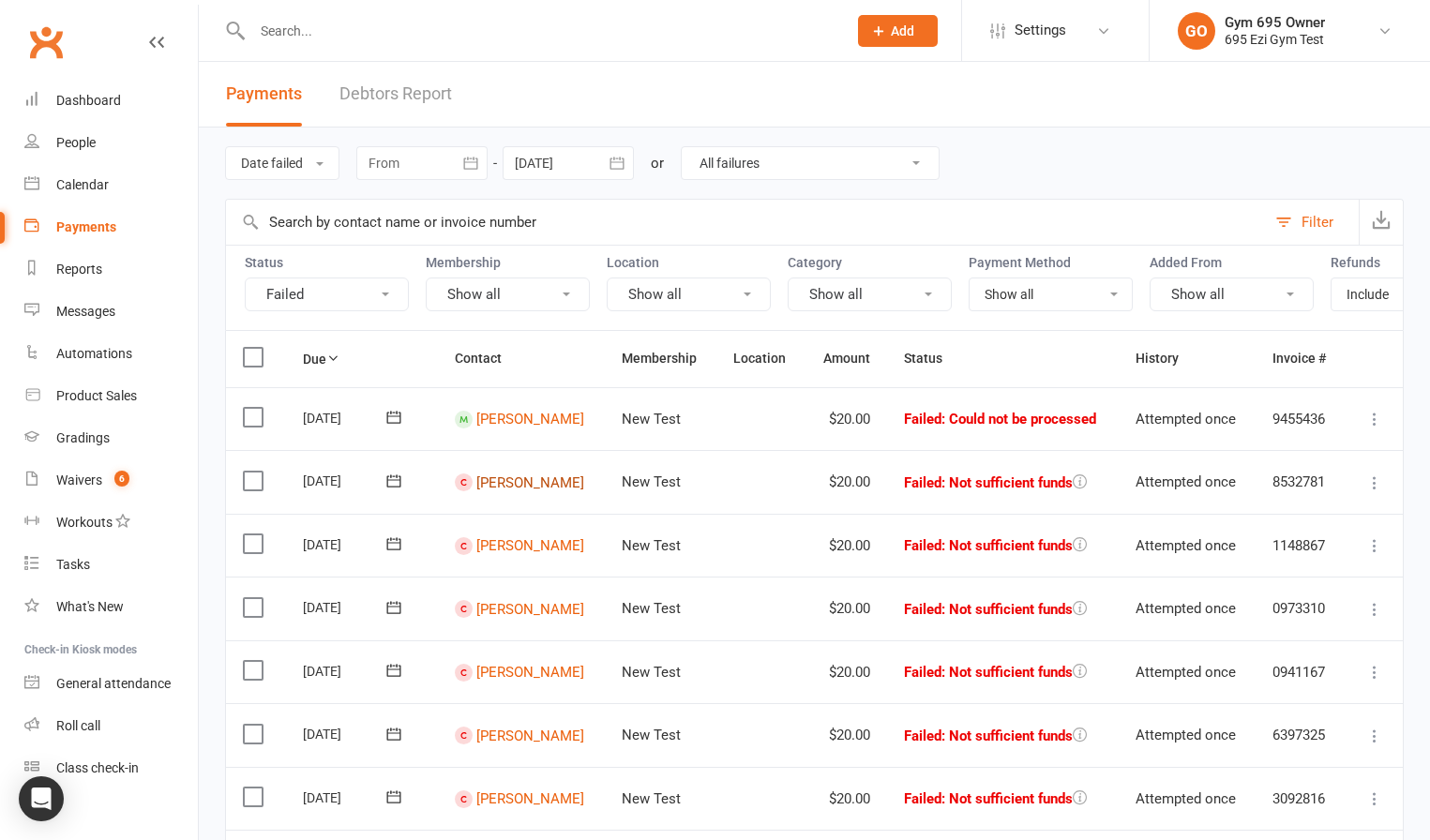
click at [516, 489] on link "[PERSON_NAME]" at bounding box center [530, 482] width 107 height 17
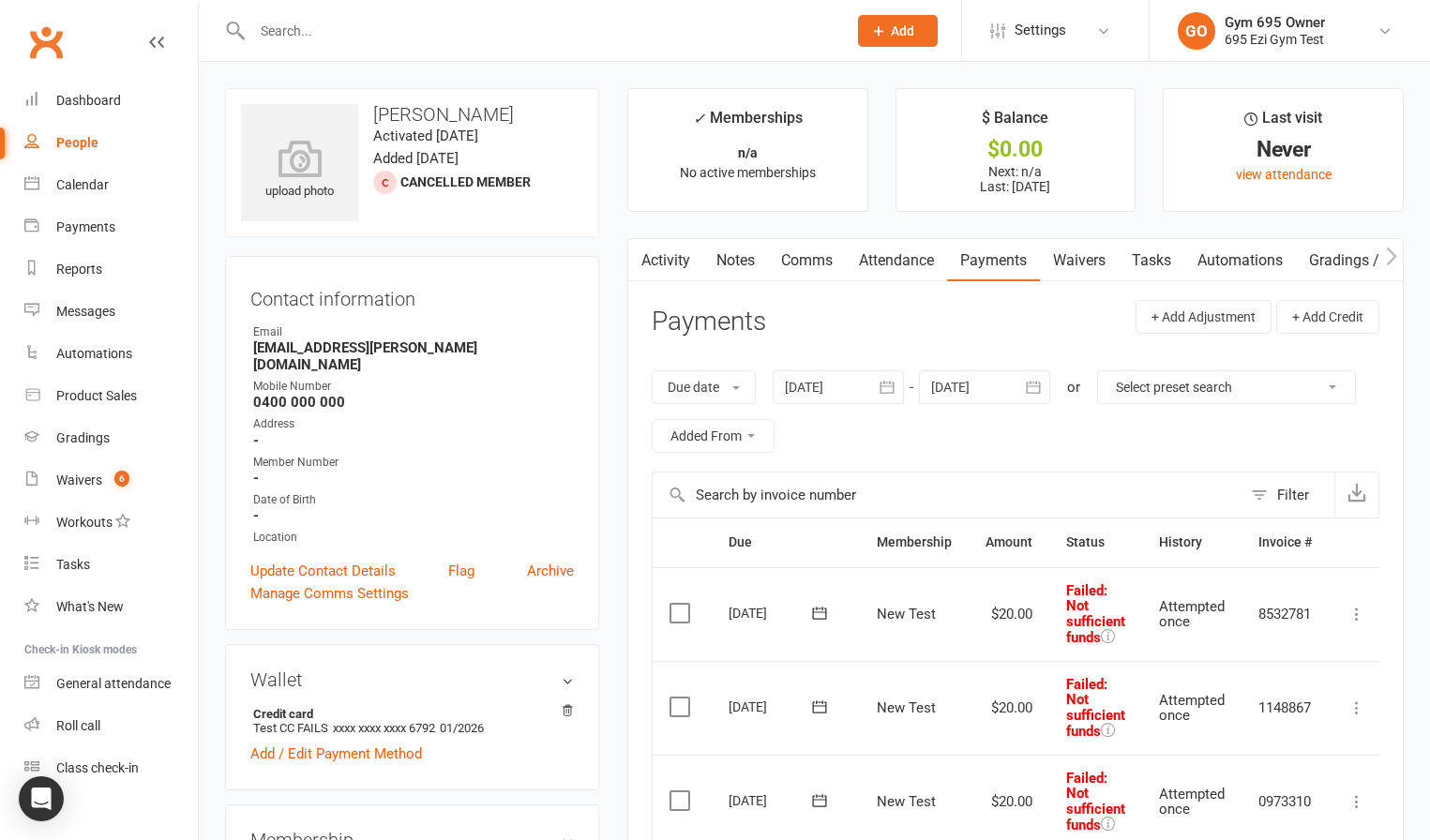
scroll to position [279, 0]
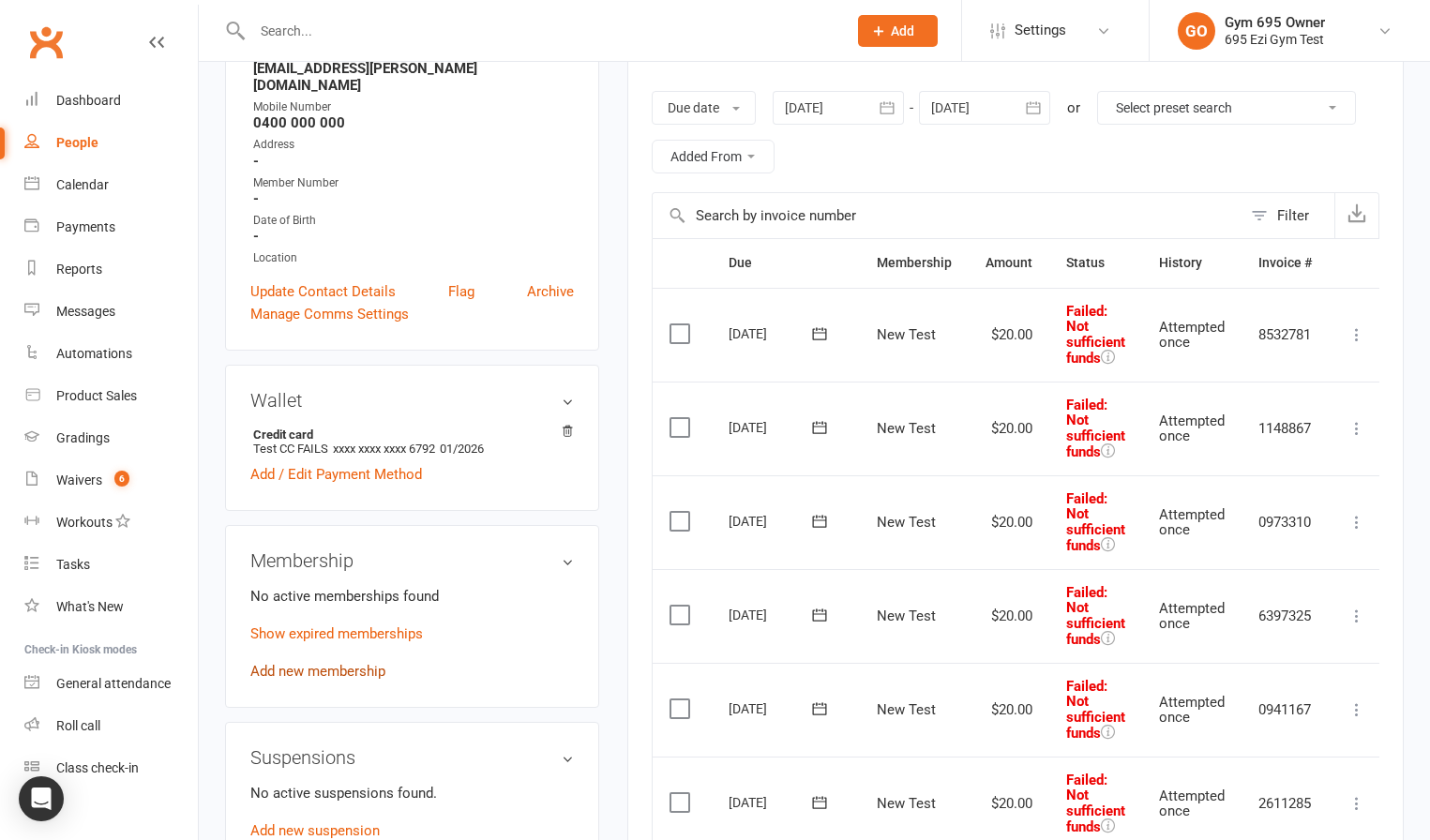
click at [344, 663] on link "Add new membership" at bounding box center [317, 671] width 135 height 17
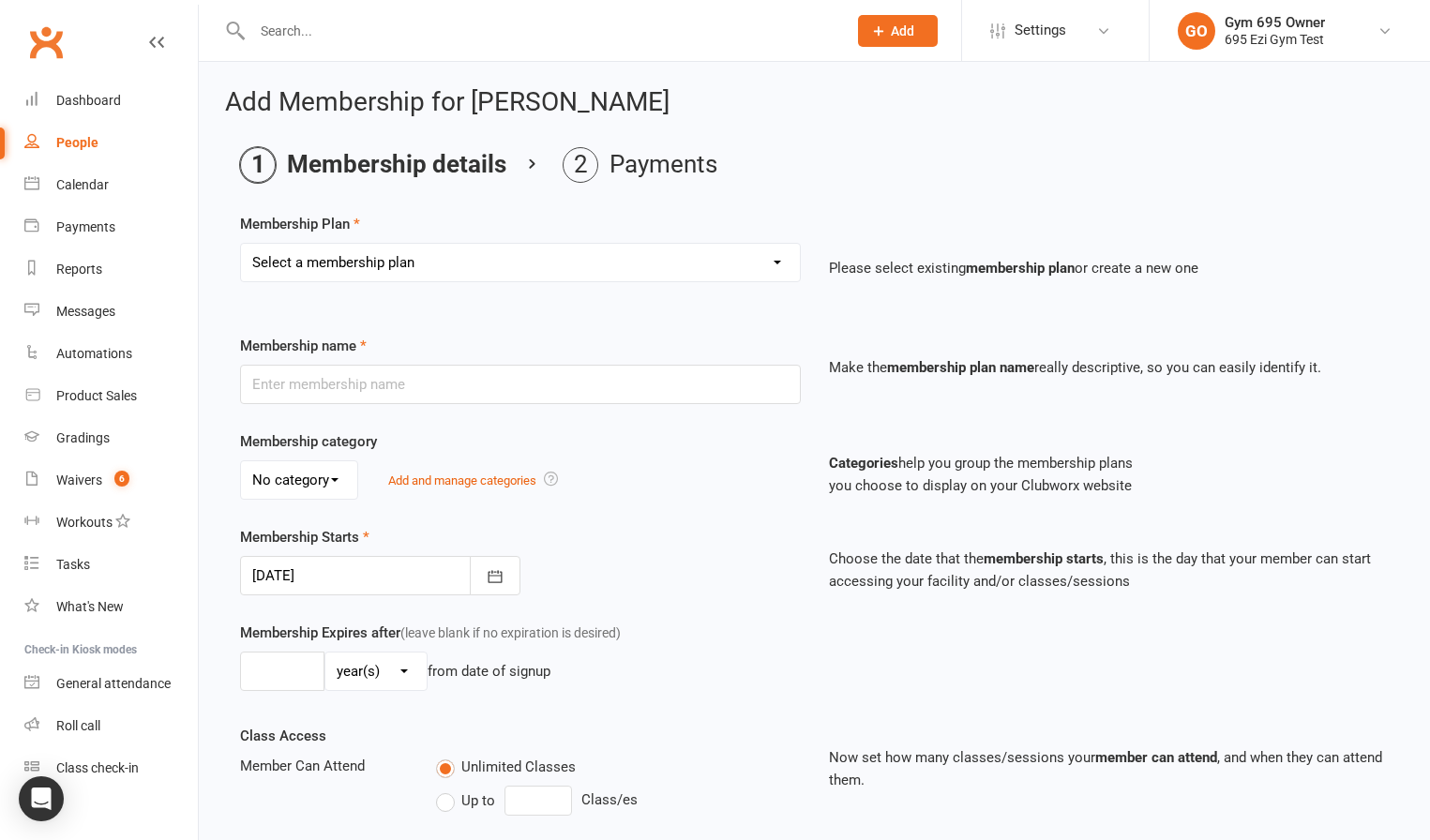
click at [364, 266] on select "Select a membership plan Create new Membership Plan UF No EXP w/Fail fee Recurr…" at bounding box center [521, 263] width 559 height 37
select select "5"
click at [241, 244] on select "Select a membership plan Create new Membership Plan UF No EXP w/Fail fee Recurr…" at bounding box center [521, 263] width 559 height 37
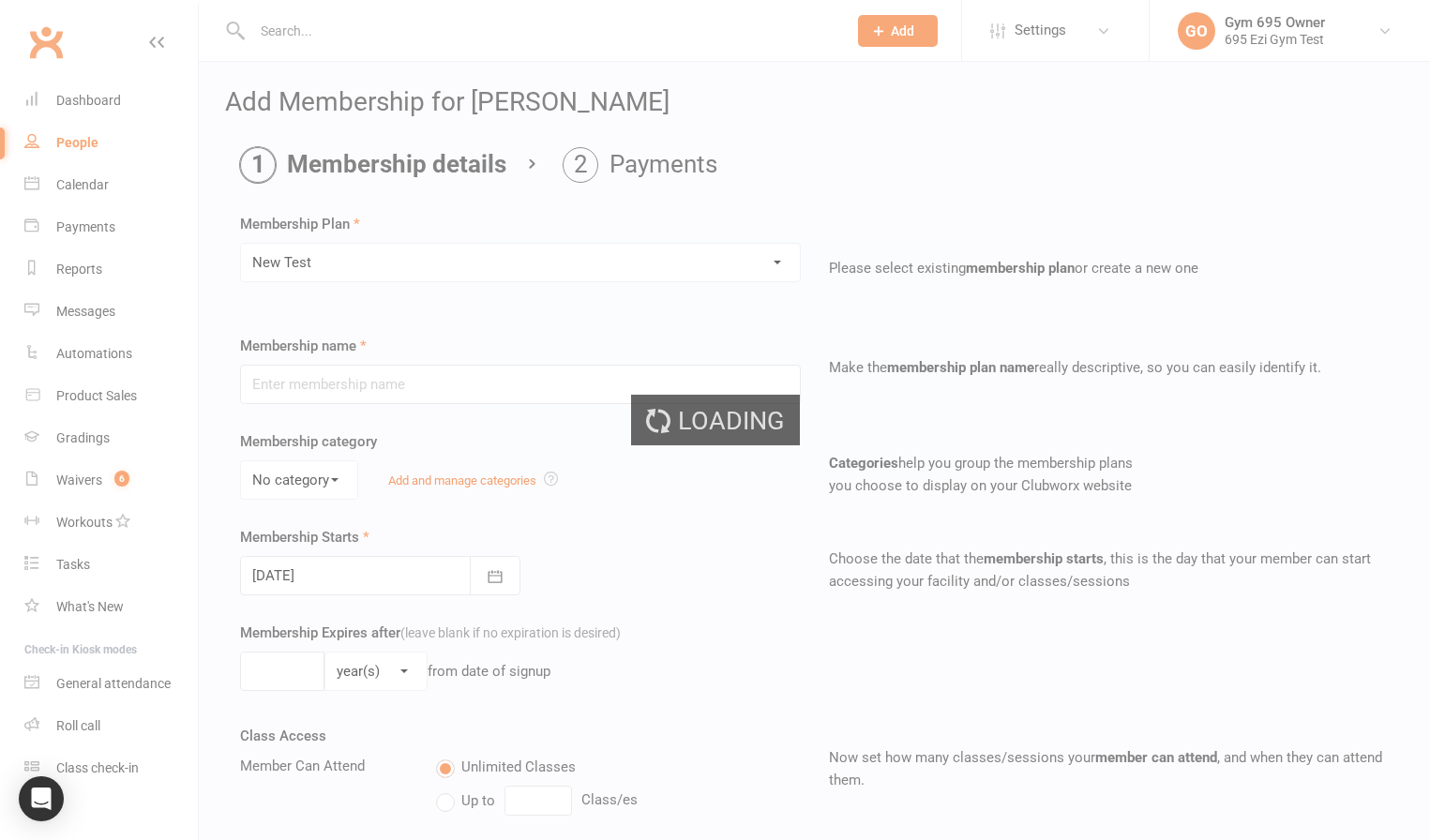
type input "New Test"
type input "1"
select select "2"
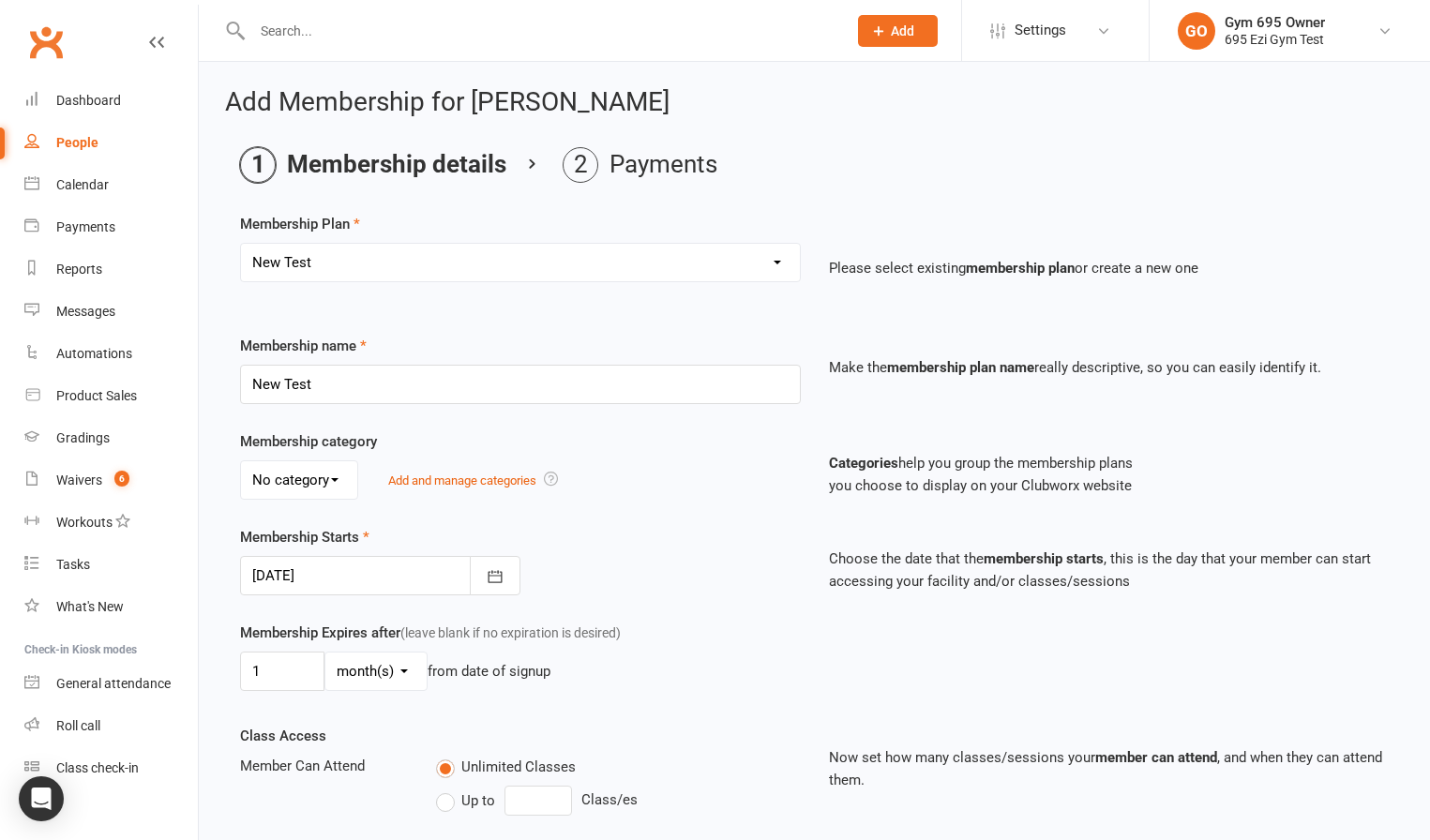
click at [315, 574] on div at bounding box center [380, 575] width 280 height 39
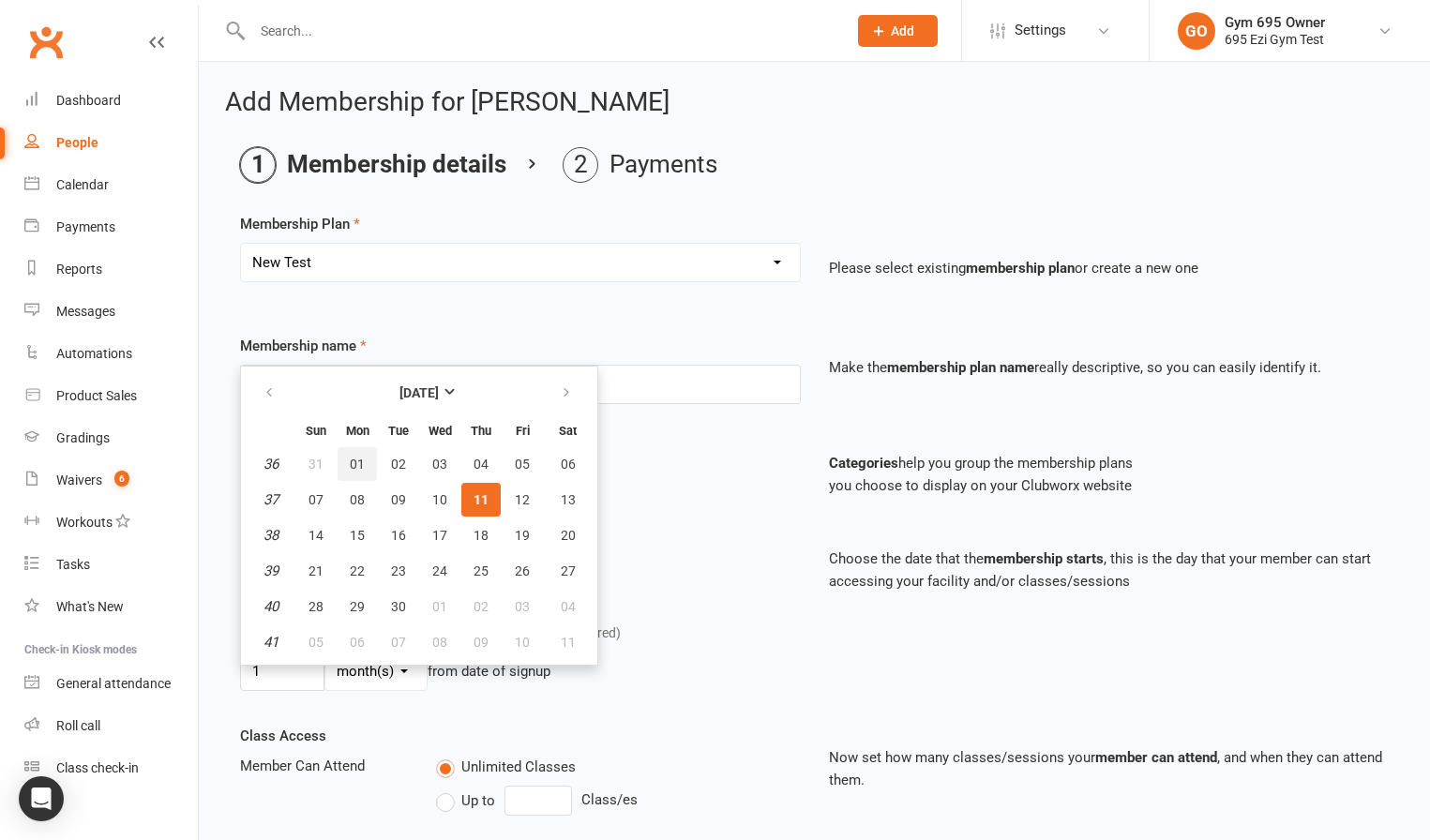
click at [359, 459] on span "01" at bounding box center [357, 463] width 15 height 15
type input "01 Sep 2025"
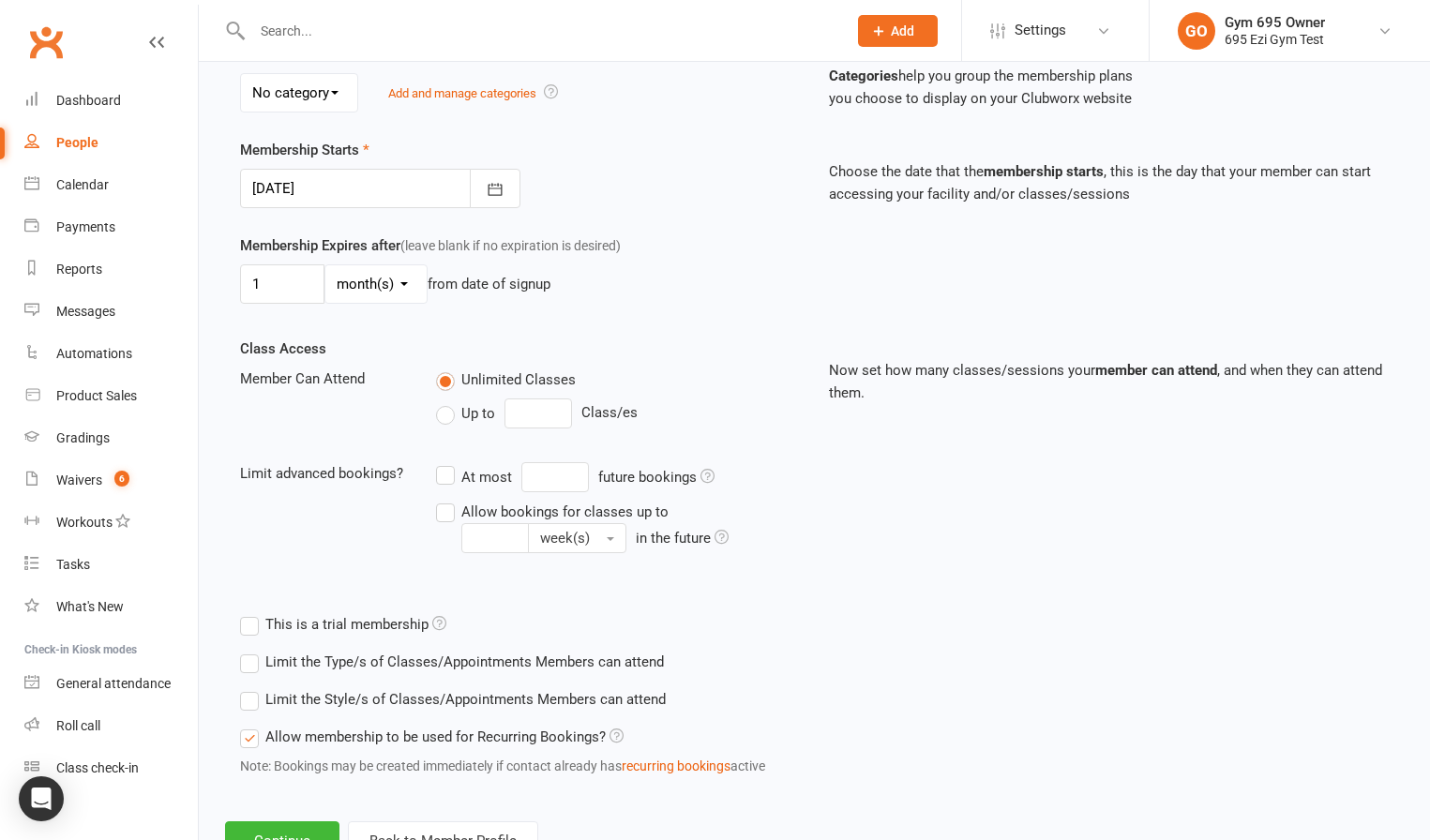
scroll to position [461, 0]
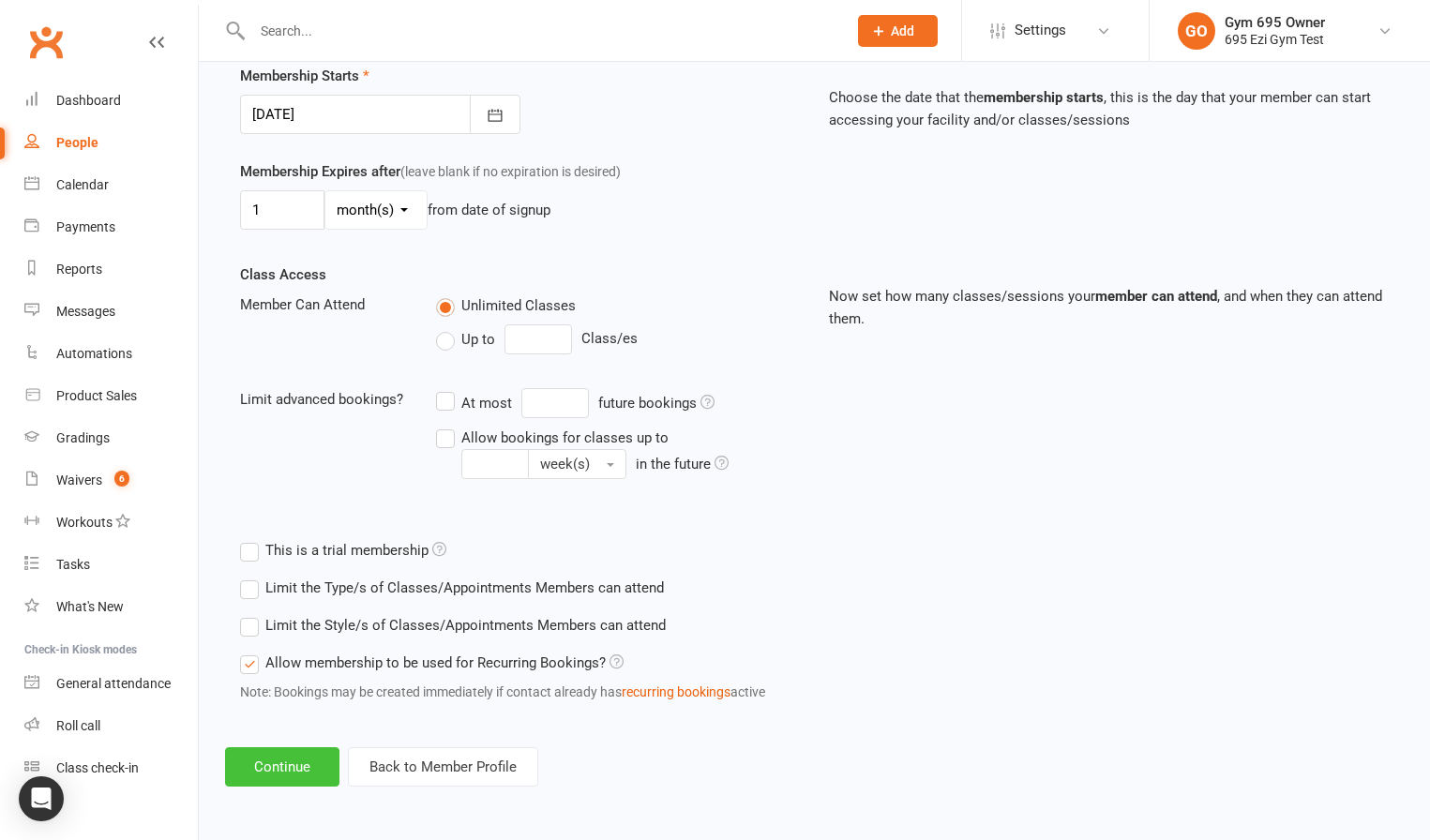
click at [315, 765] on button "Continue" at bounding box center [281, 767] width 114 height 39
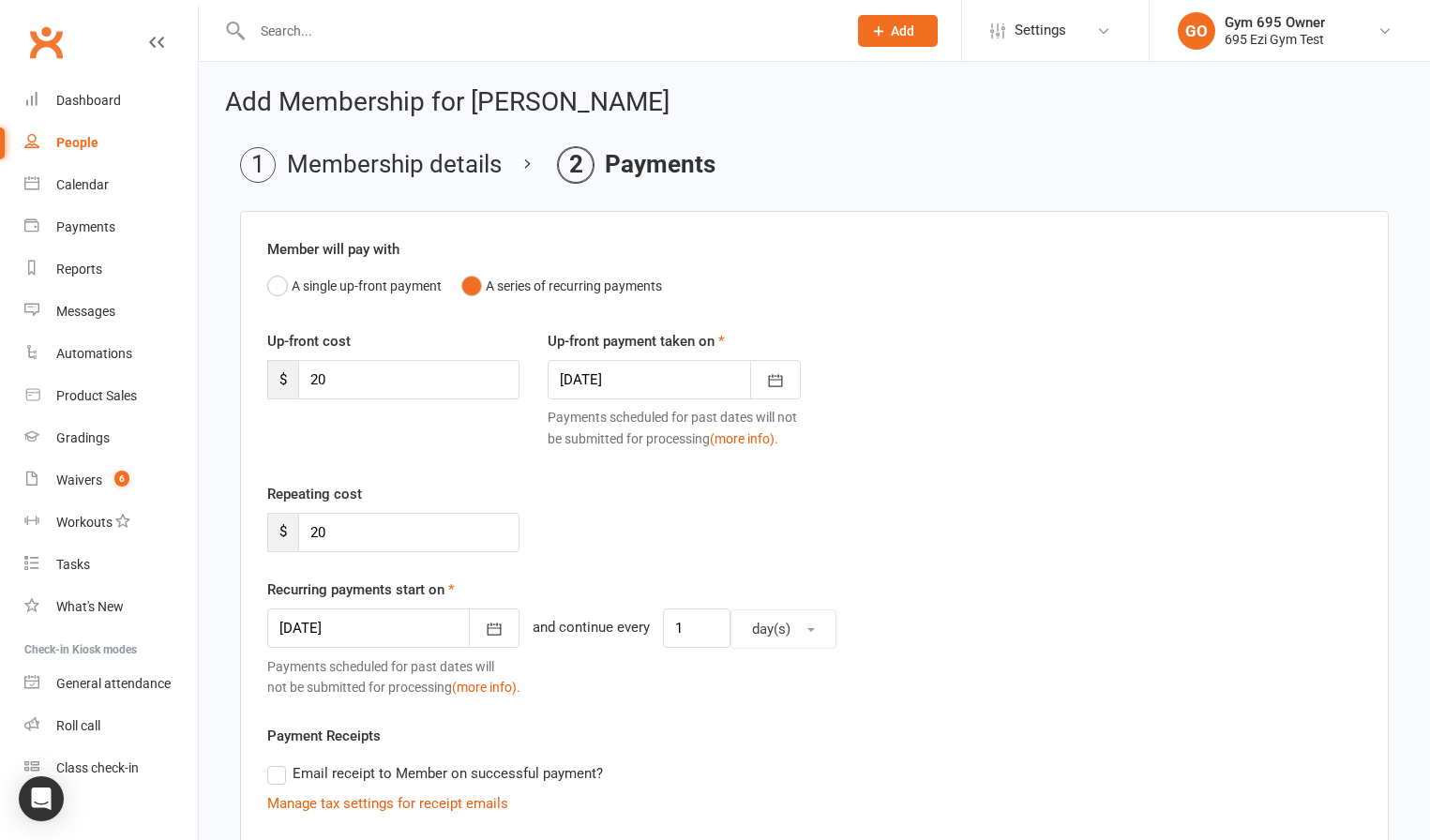
click at [681, 397] on div at bounding box center [674, 380] width 252 height 39
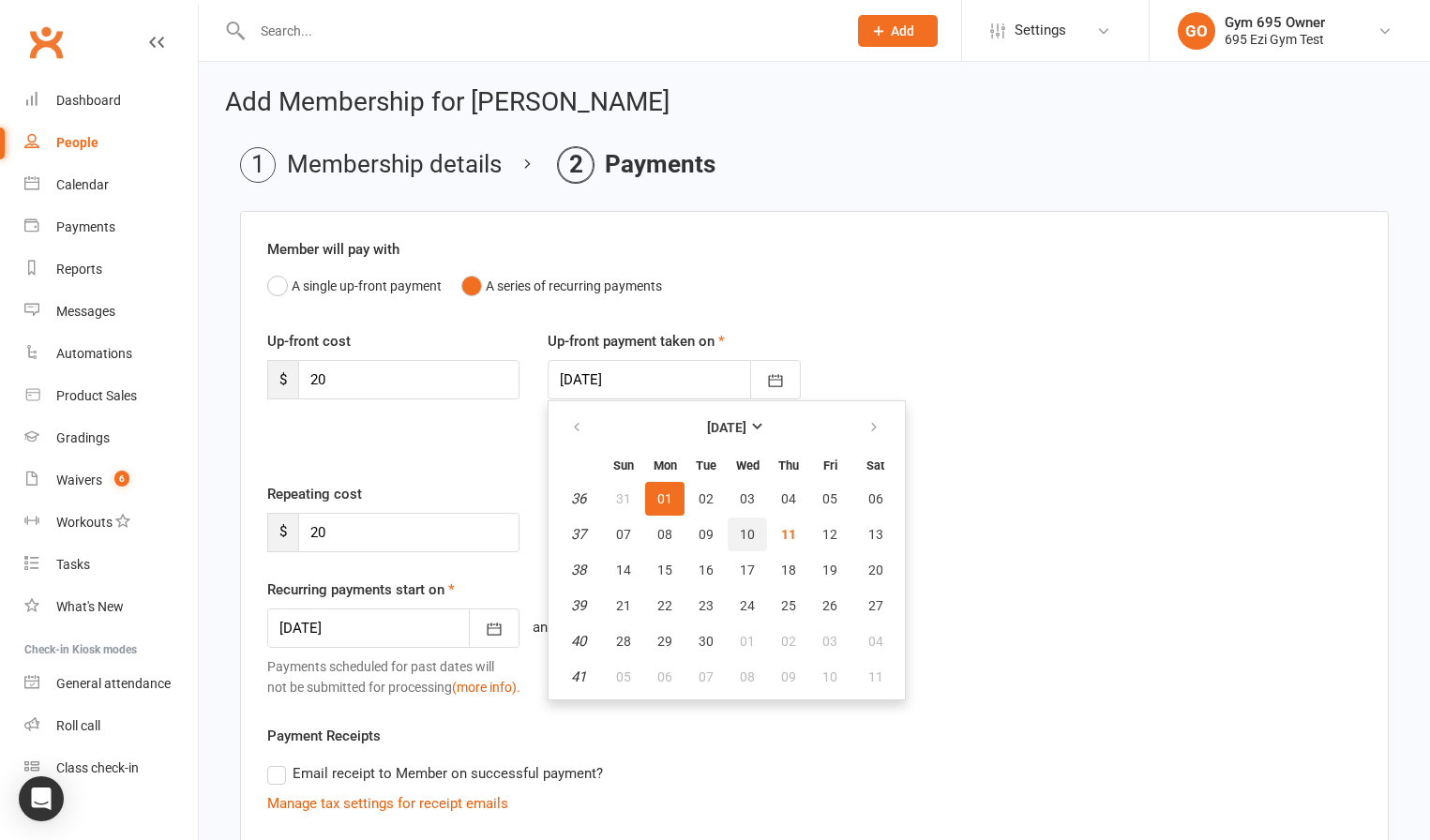
click at [761, 524] on button "10" at bounding box center [747, 534] width 39 height 34
type input "[DATE]"
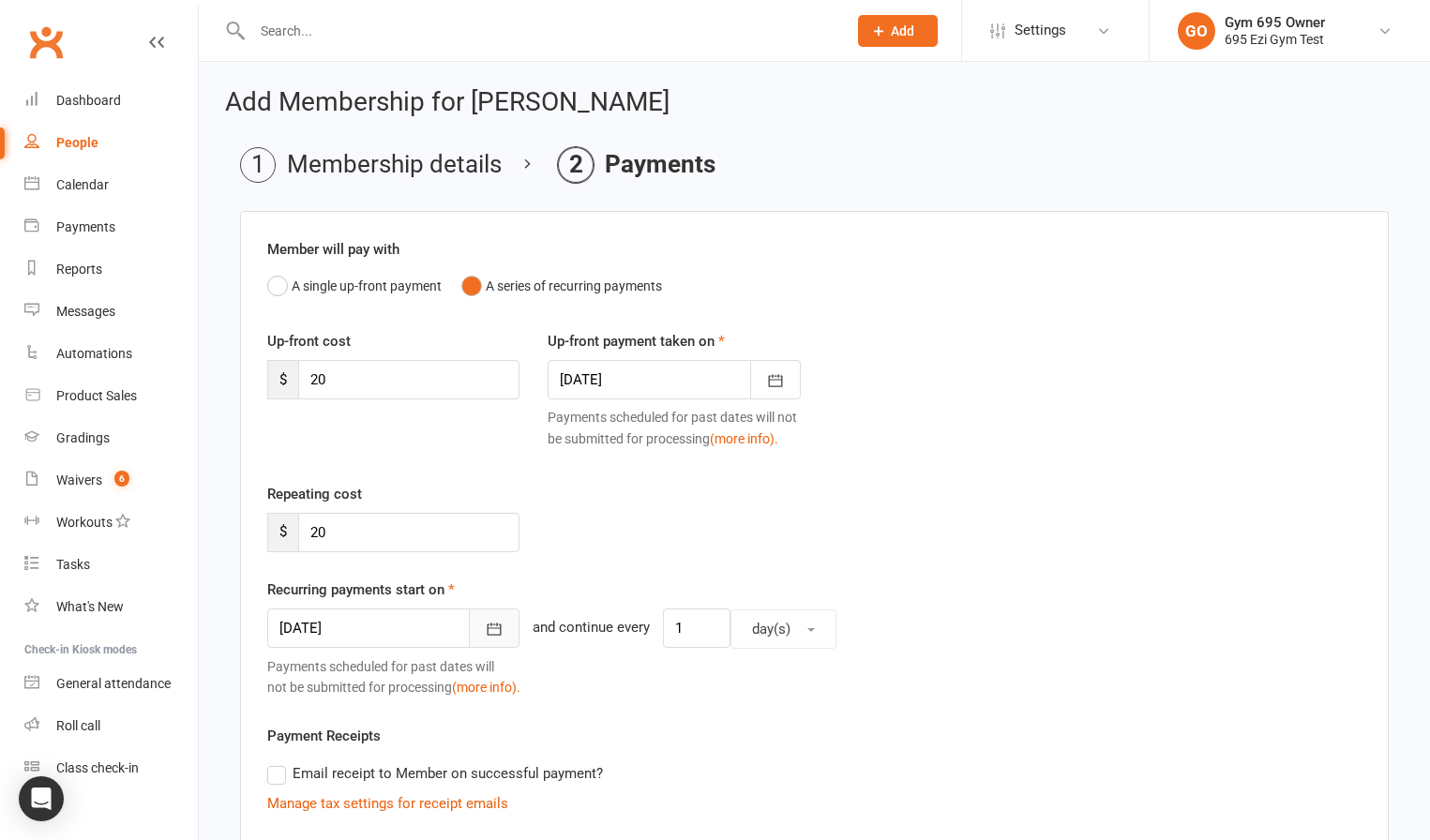
click at [474, 631] on button "button" at bounding box center [494, 628] width 51 height 39
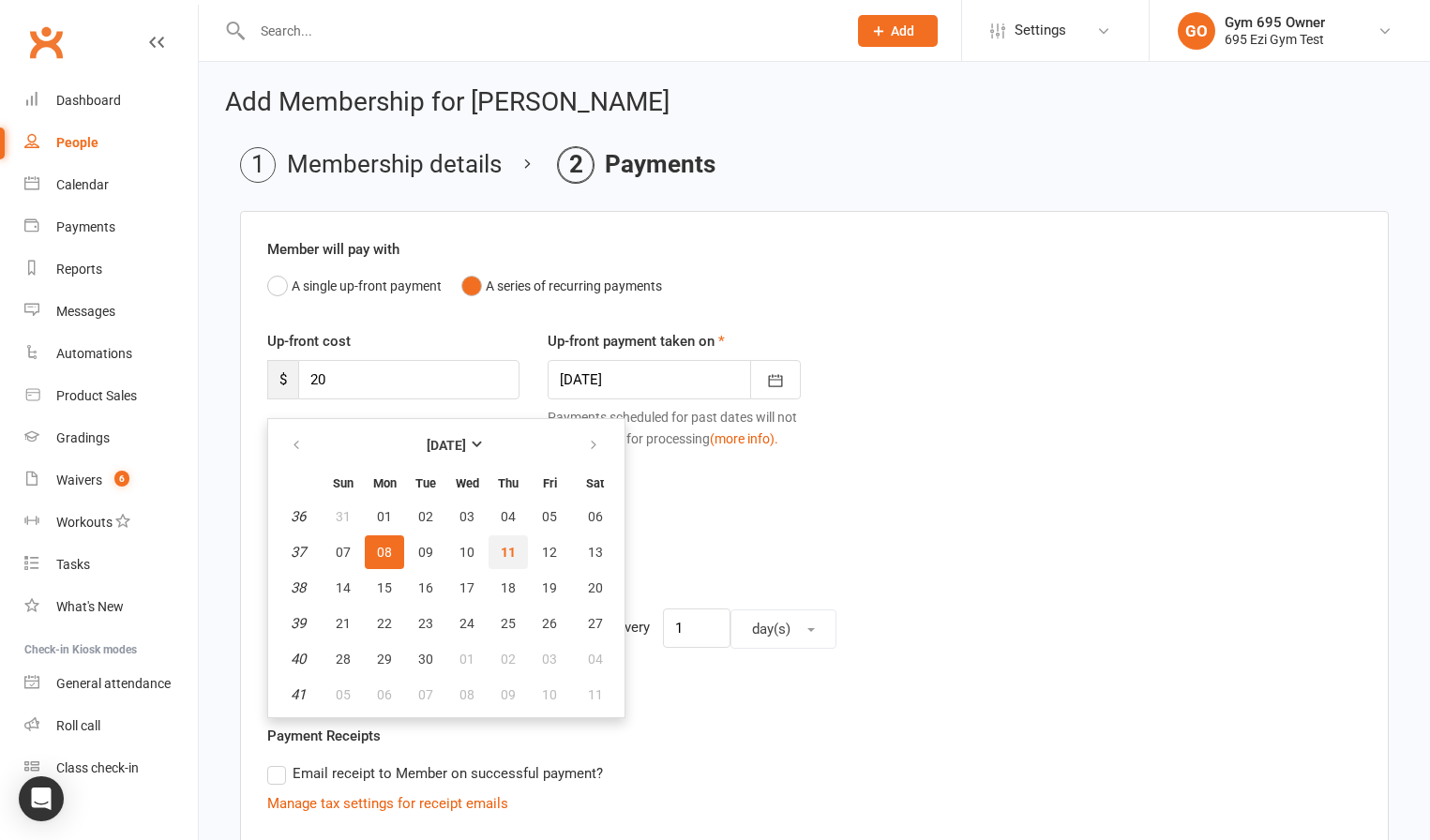
click at [501, 552] on span "11" at bounding box center [508, 552] width 15 height 15
type input "[DATE]"
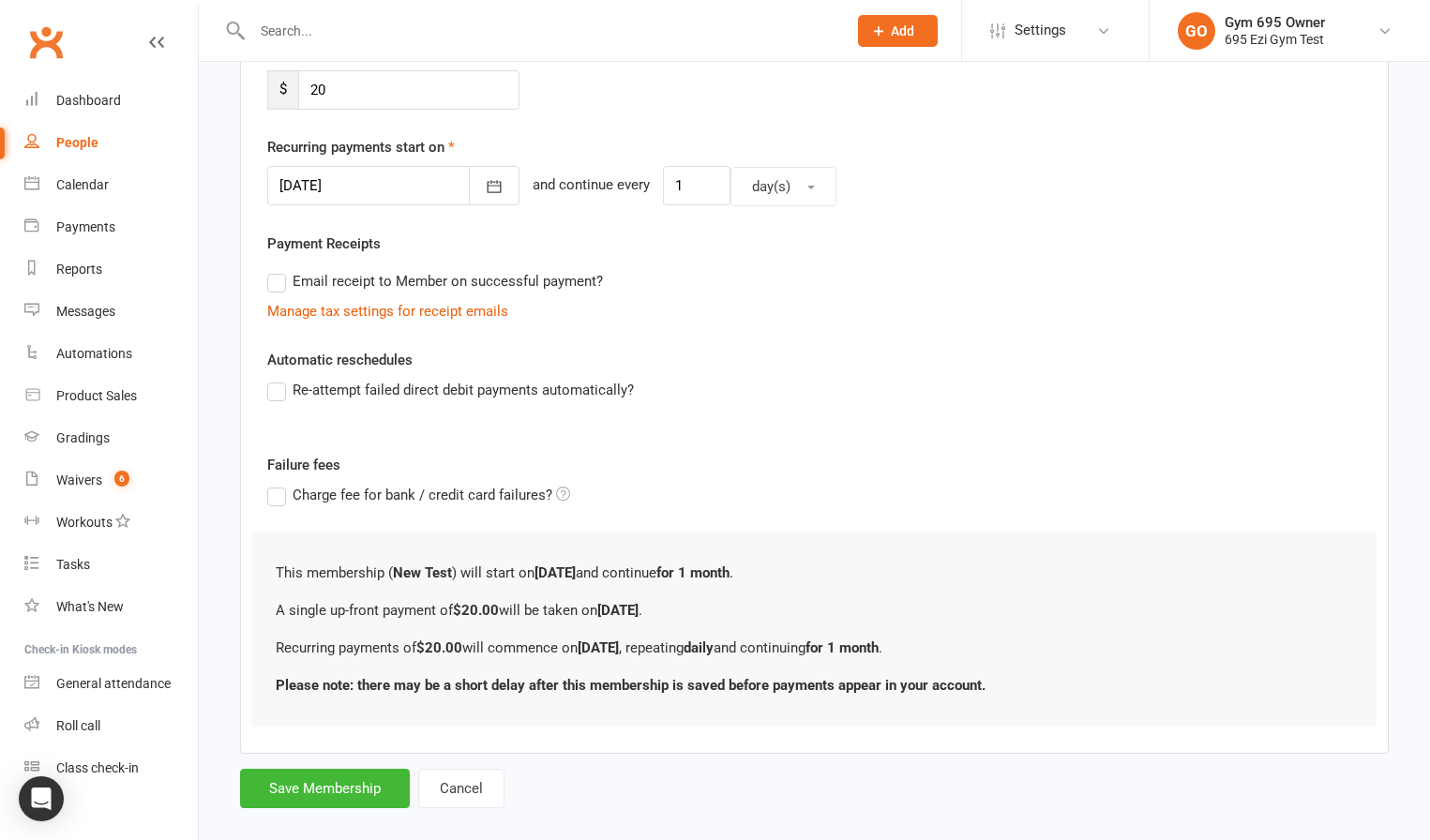
scroll to position [468, 0]
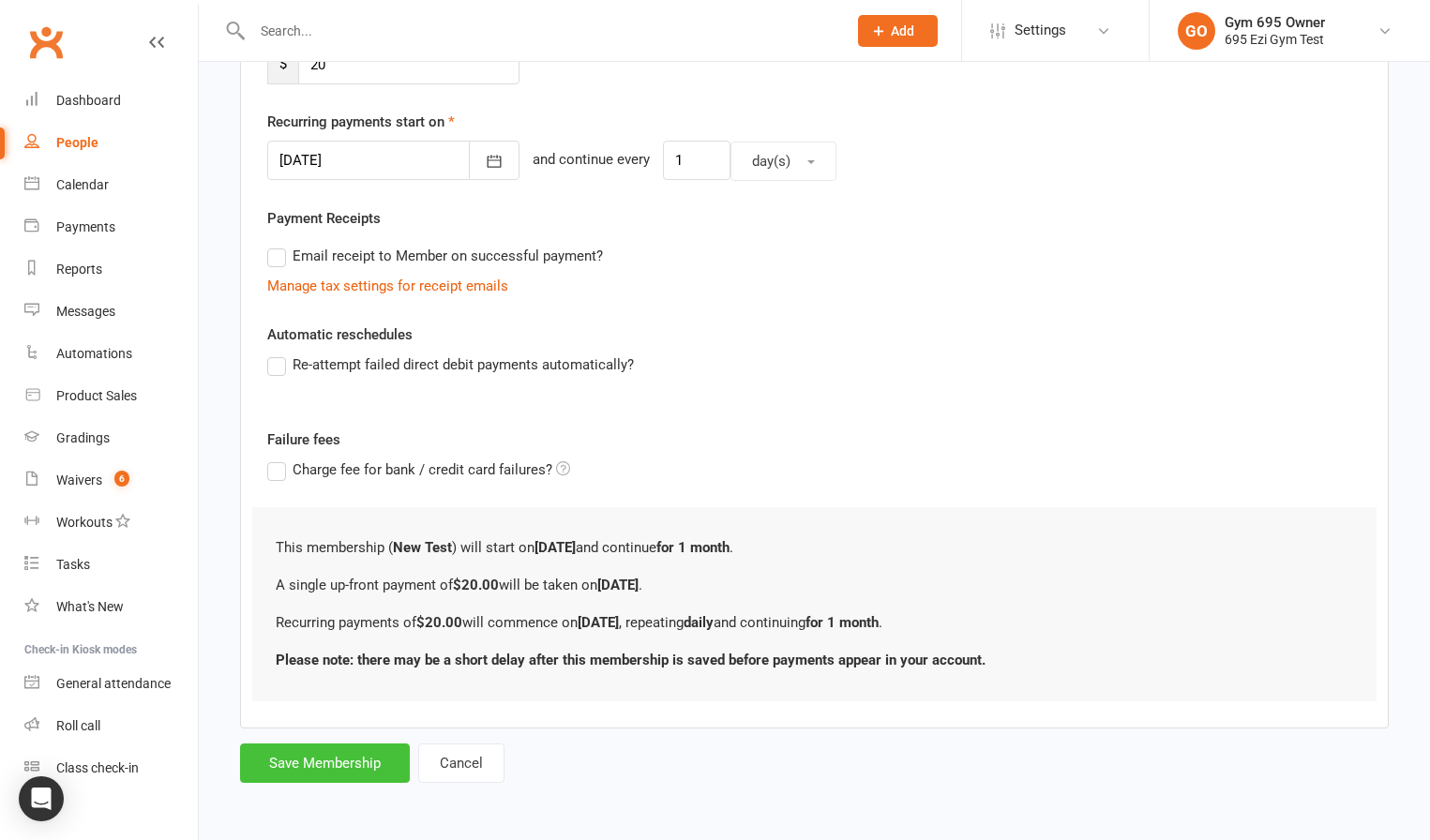
click at [321, 768] on button "Save Membership" at bounding box center [325, 763] width 170 height 39
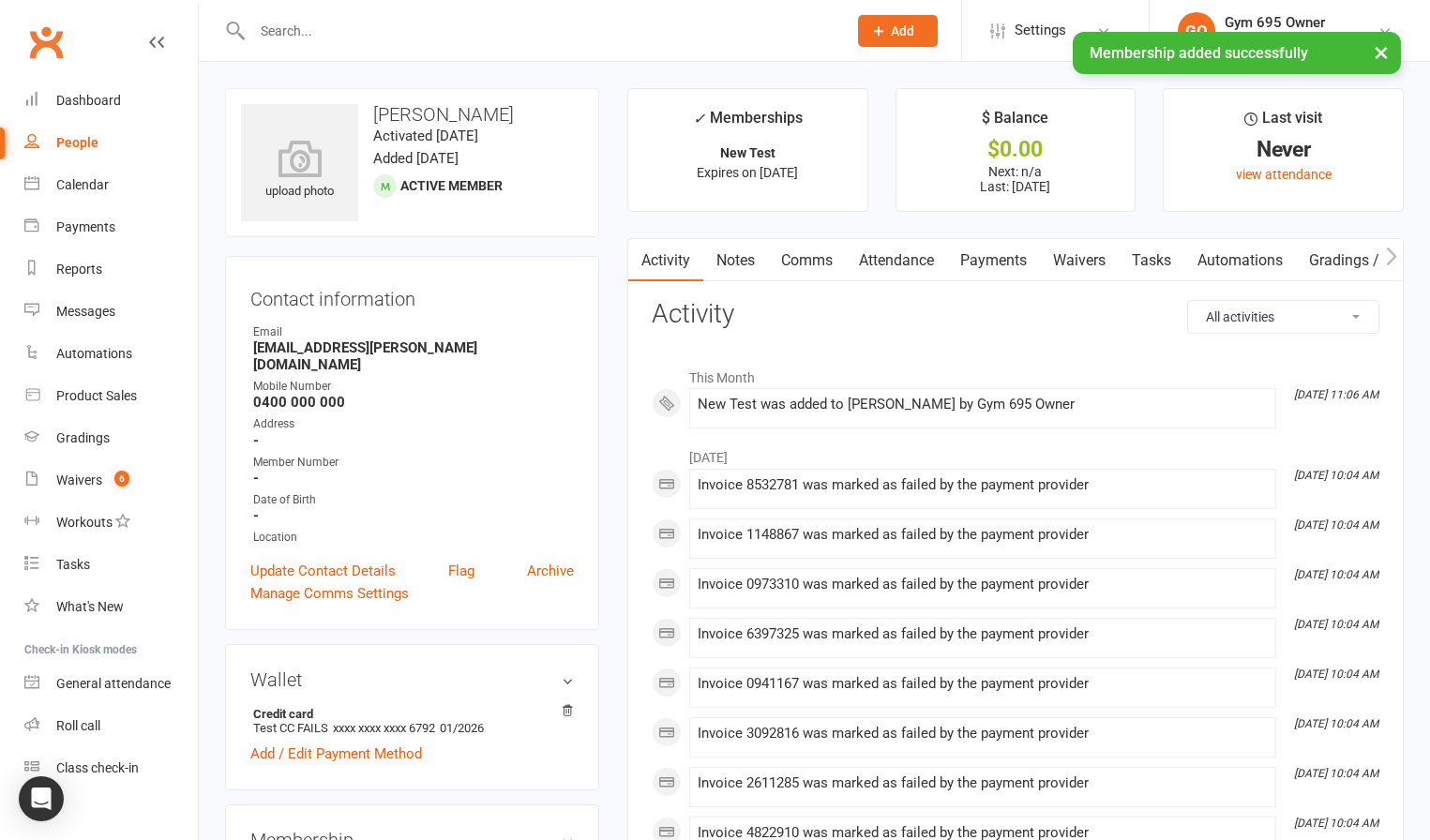
click at [999, 264] on link "Payments" at bounding box center [992, 261] width 93 height 43
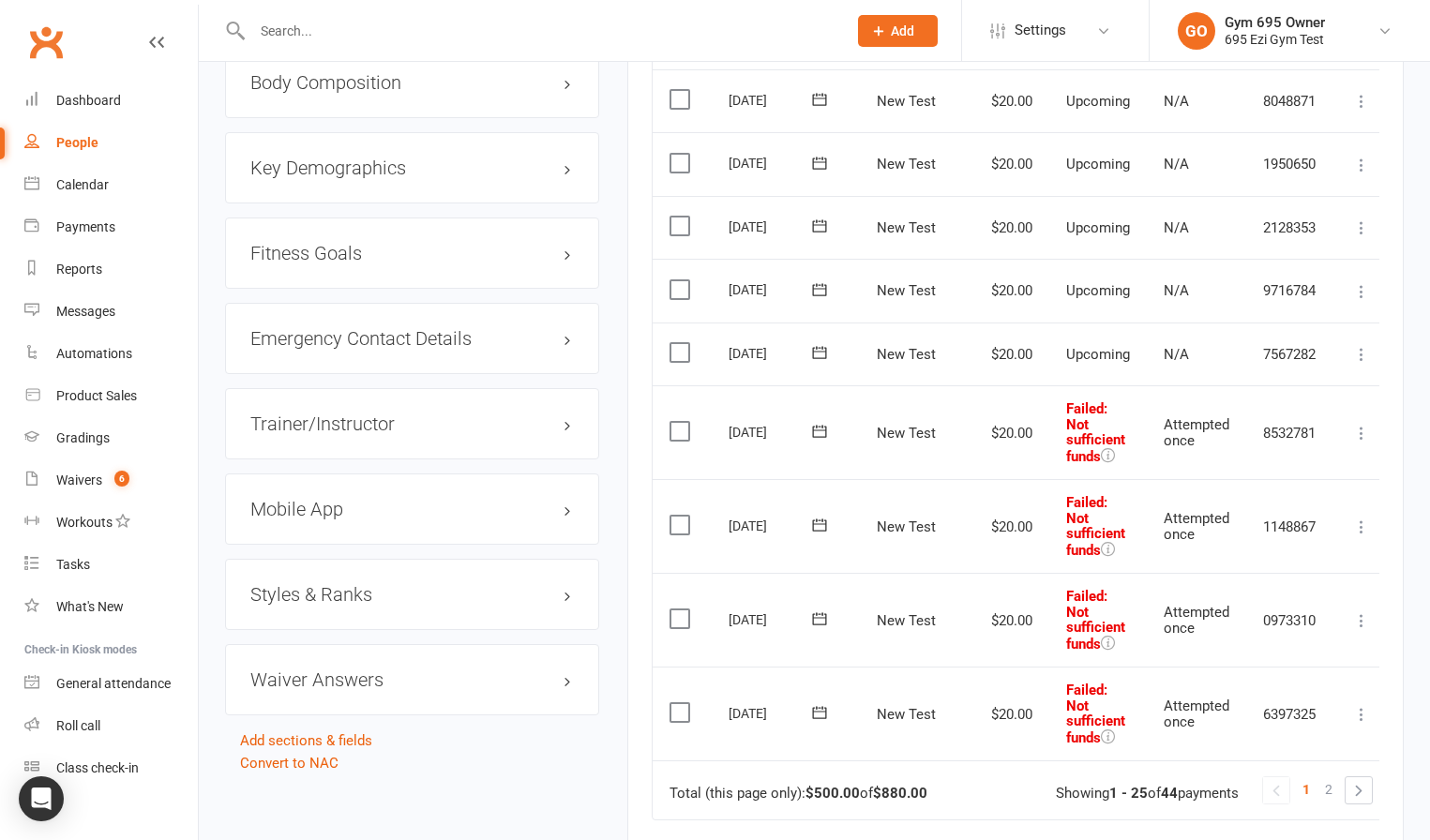
scroll to position [1145, 0]
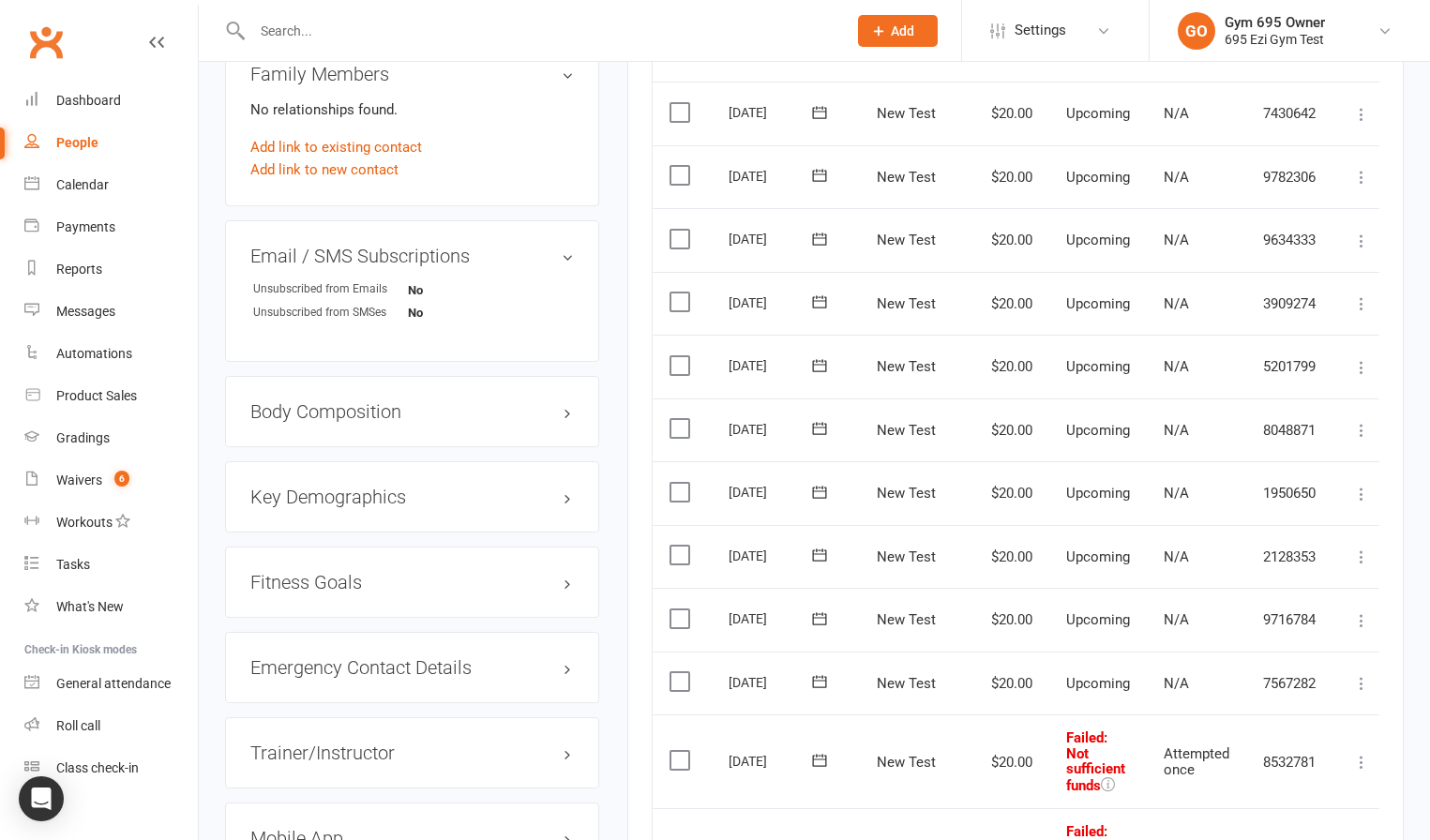
scroll to position [1278, 0]
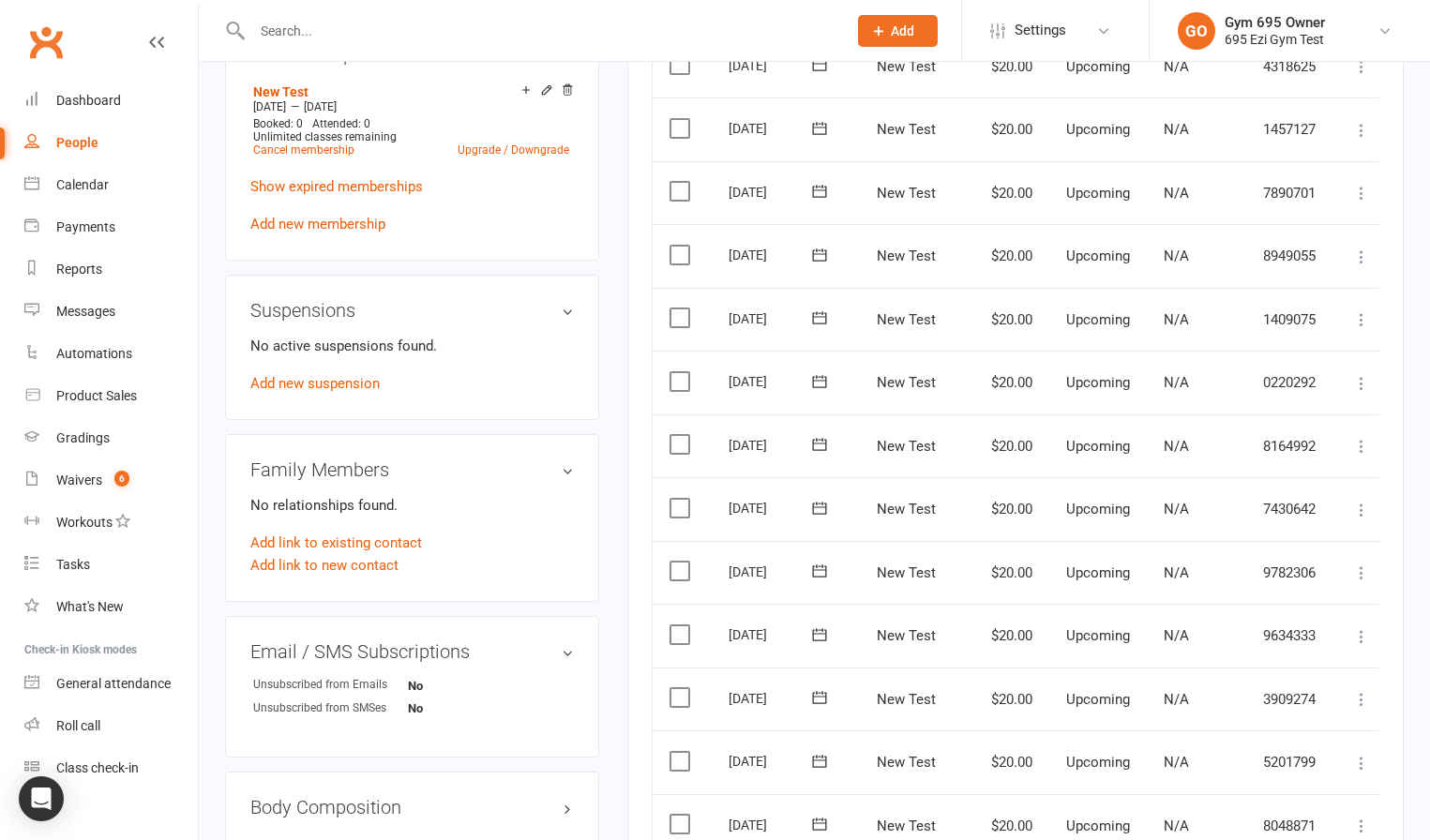
scroll to position [1292, 0]
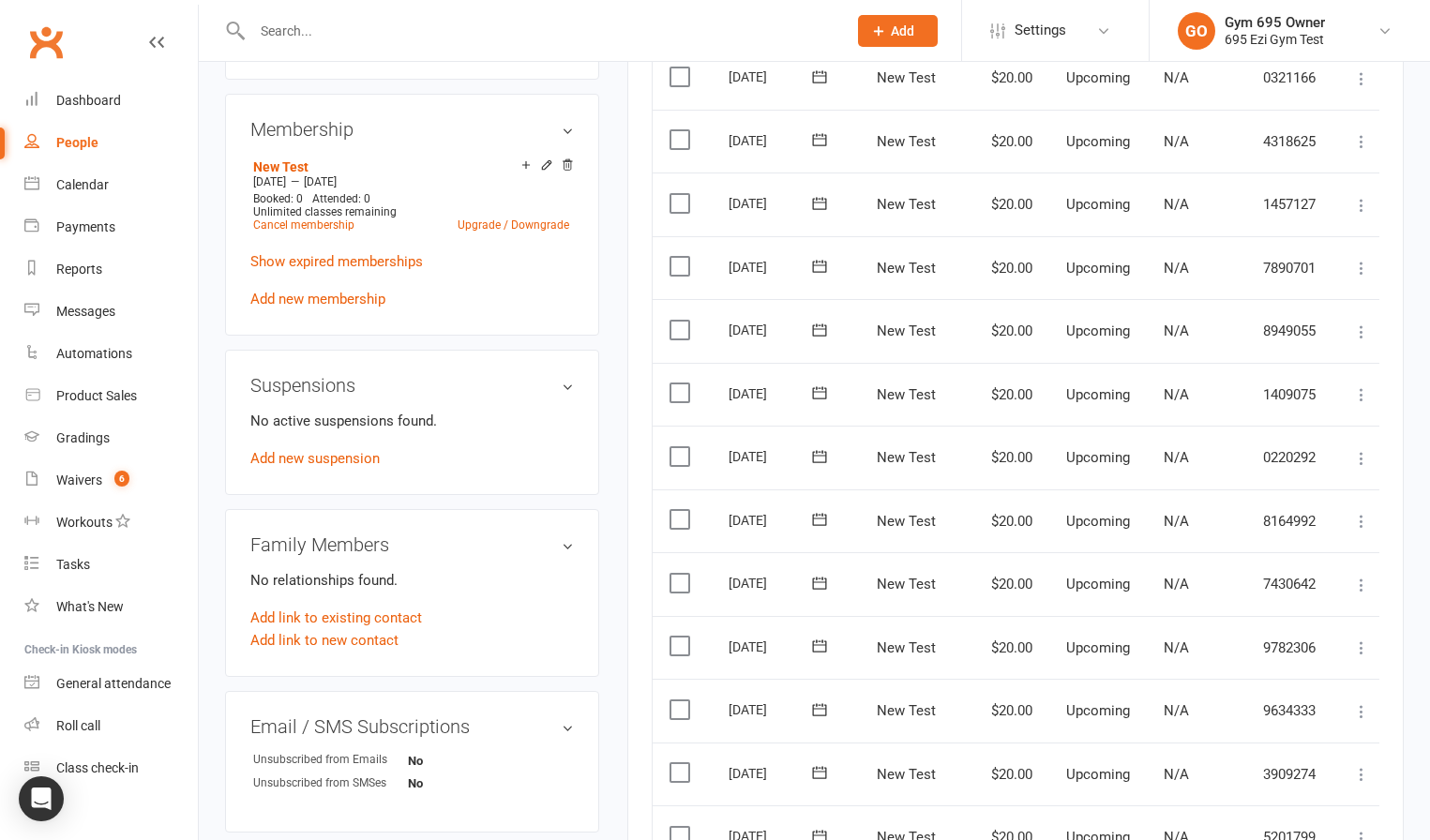
scroll to position [1204, 0]
